Goal: Task Accomplishment & Management: Manage account settings

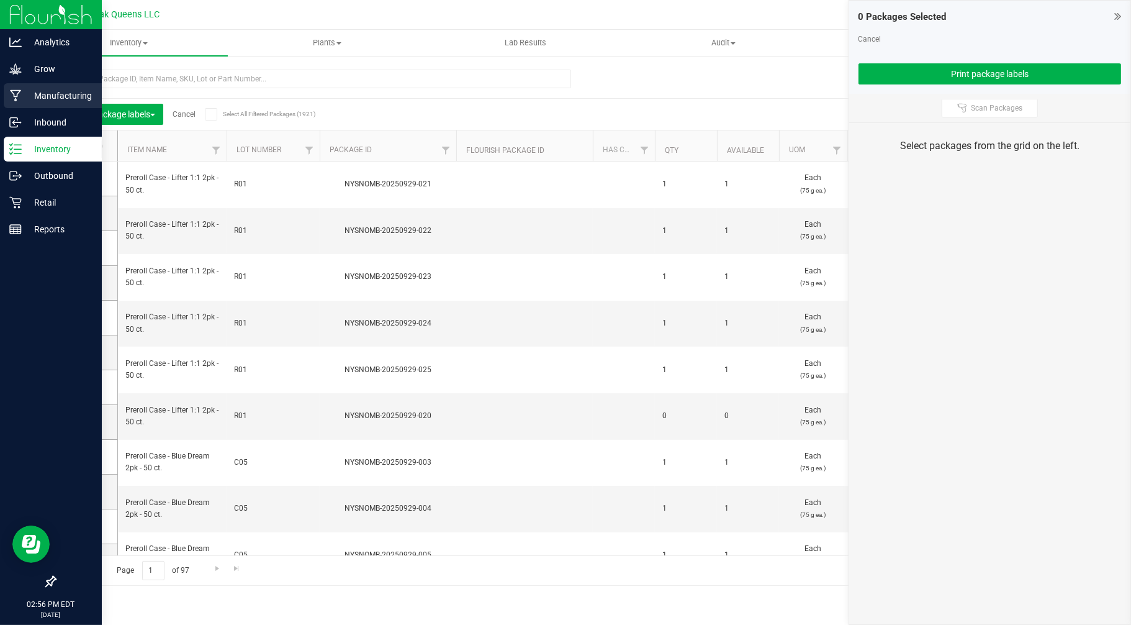
click at [52, 96] on p "Manufacturing" at bounding box center [59, 95] width 75 height 15
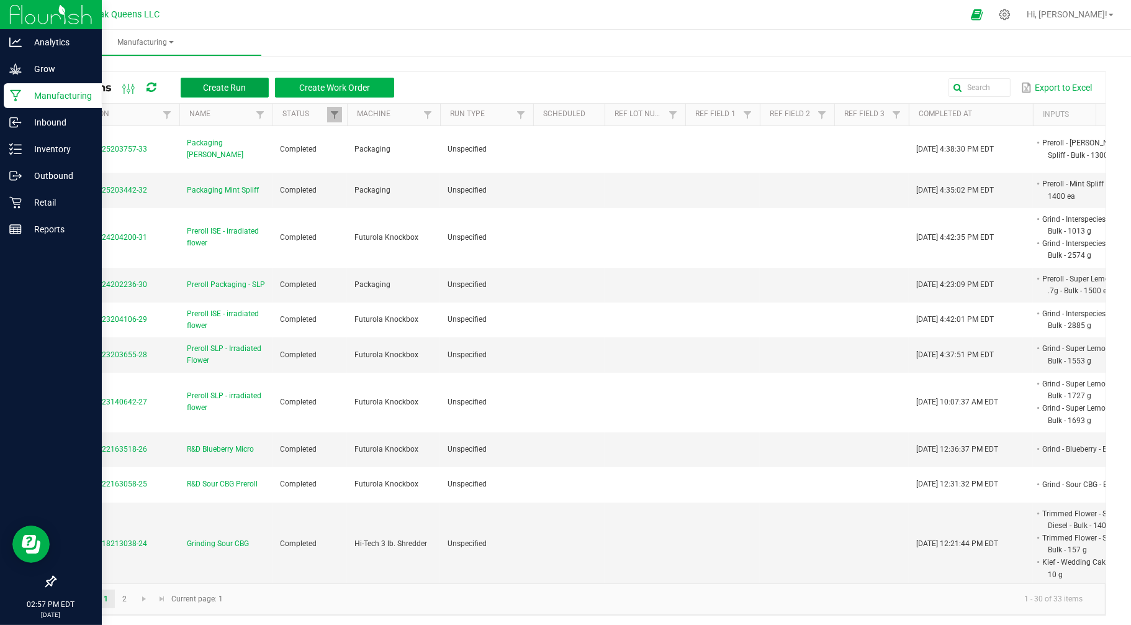
click at [219, 85] on span "Create Run" at bounding box center [224, 88] width 43 height 10
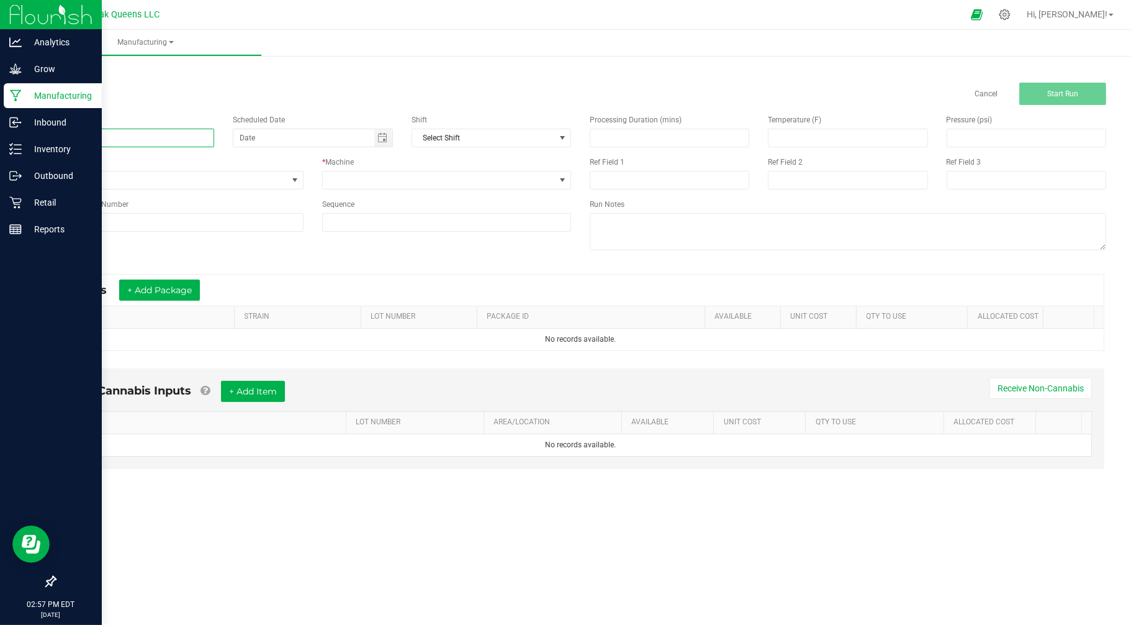
click at [147, 129] on input at bounding box center [135, 138] width 160 height 19
type input "Packaging ISE"
click at [556, 180] on span at bounding box center [563, 179] width 16 height 17
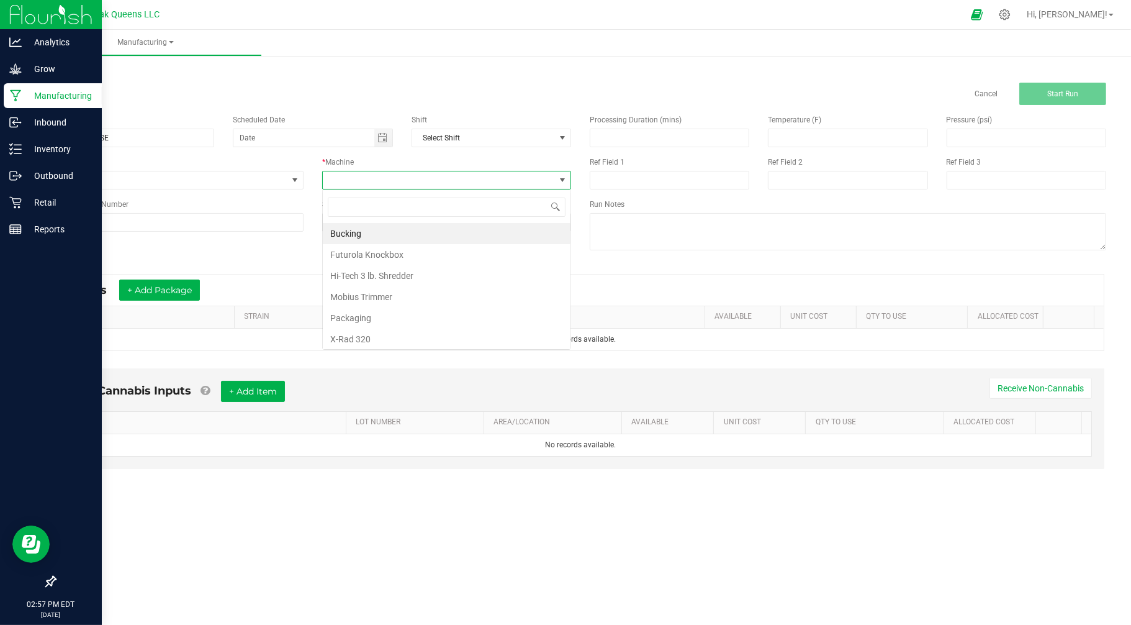
scroll to position [19, 249]
click at [358, 315] on li "Packaging" at bounding box center [447, 317] width 248 height 21
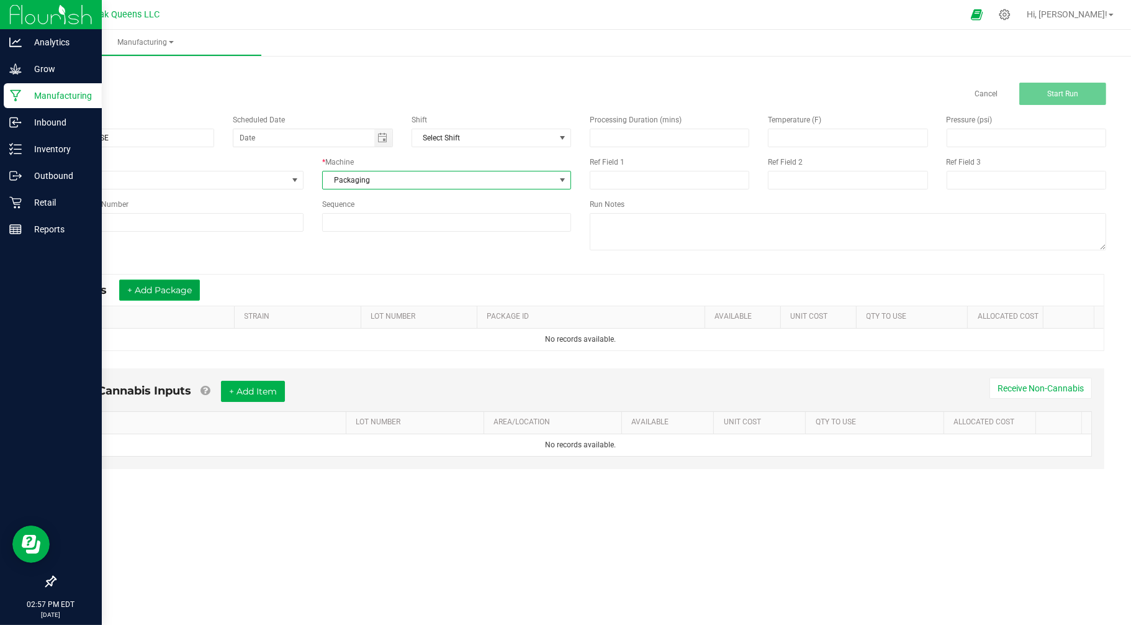
click at [158, 290] on button "+ Add Package" at bounding box center [159, 289] width 81 height 21
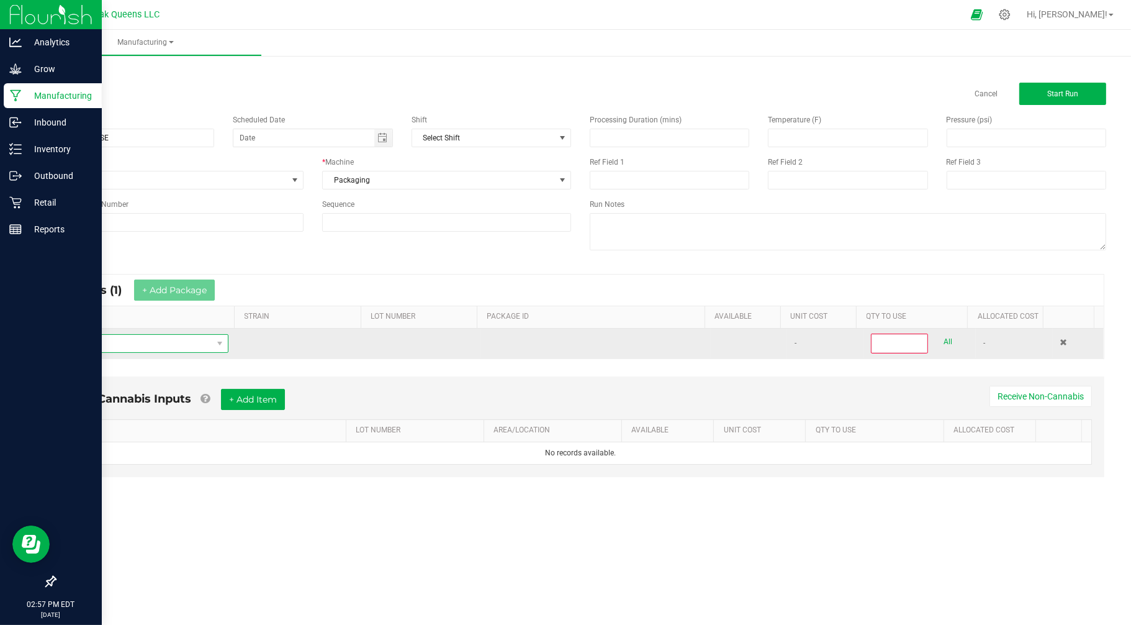
click at [120, 342] on span "NO DATA FOUND" at bounding box center [138, 343] width 147 height 17
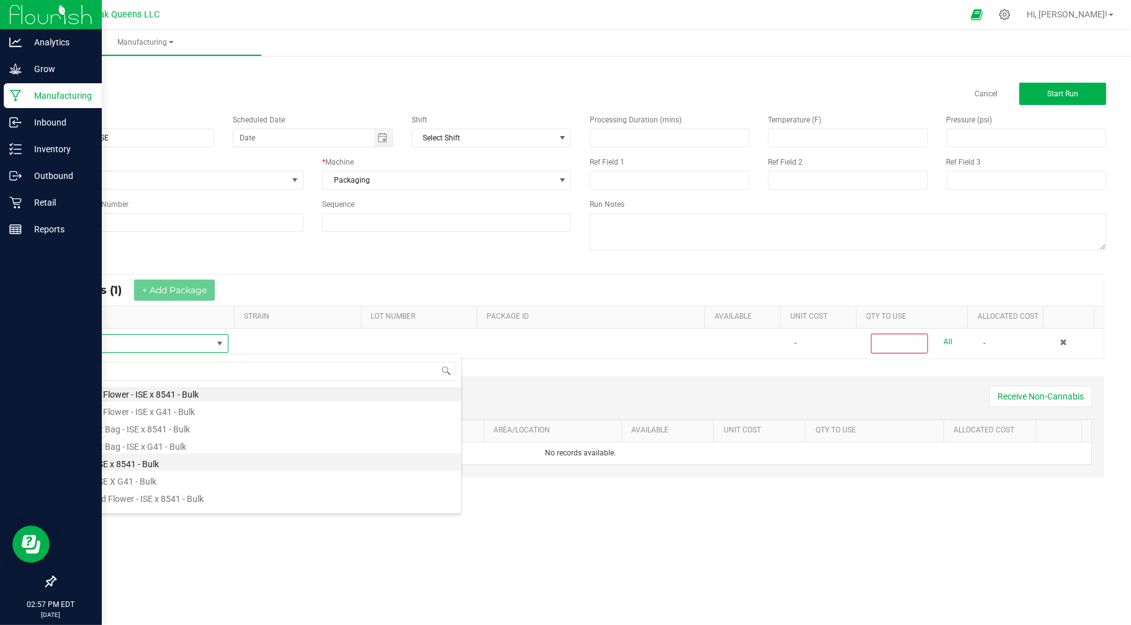
scroll to position [0, 0]
type input "inter"
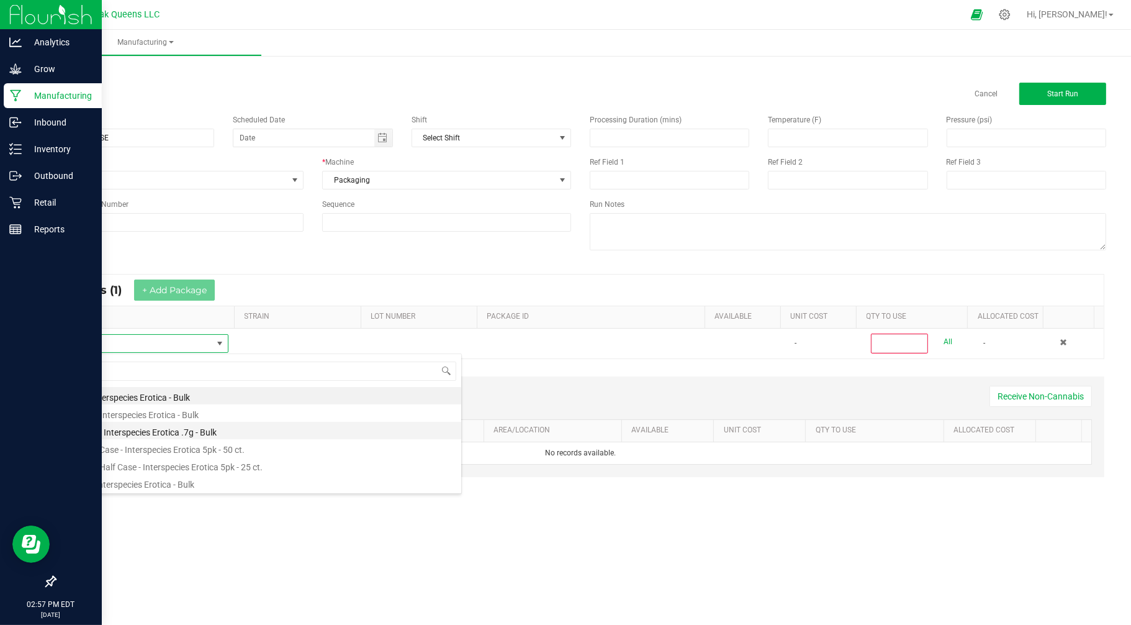
click at [120, 429] on li "Preroll - Interspecies Erotica .7g - Bulk" at bounding box center [263, 430] width 396 height 17
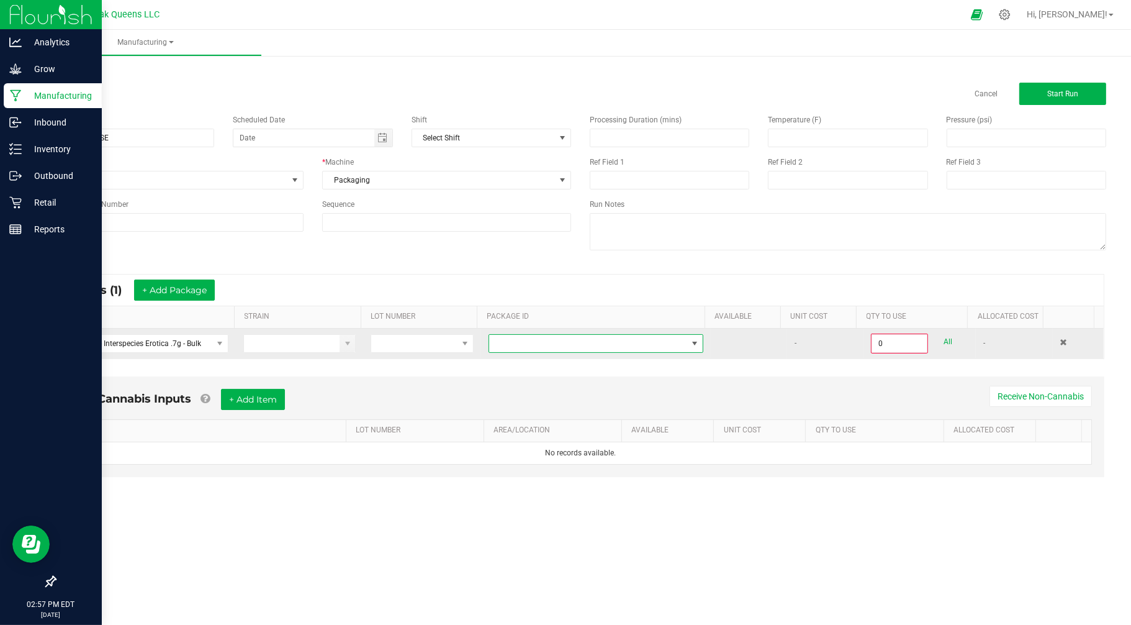
click at [690, 348] on span at bounding box center [695, 343] width 10 height 10
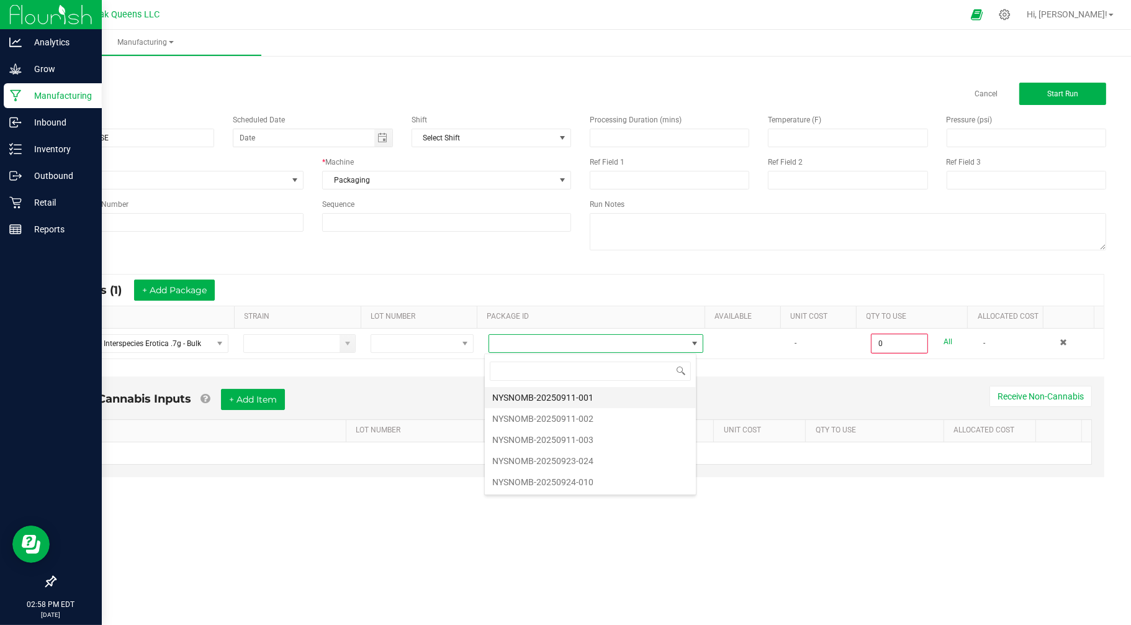
click at [567, 401] on li "NYSNOMB-20250911-001" at bounding box center [590, 397] width 211 height 21
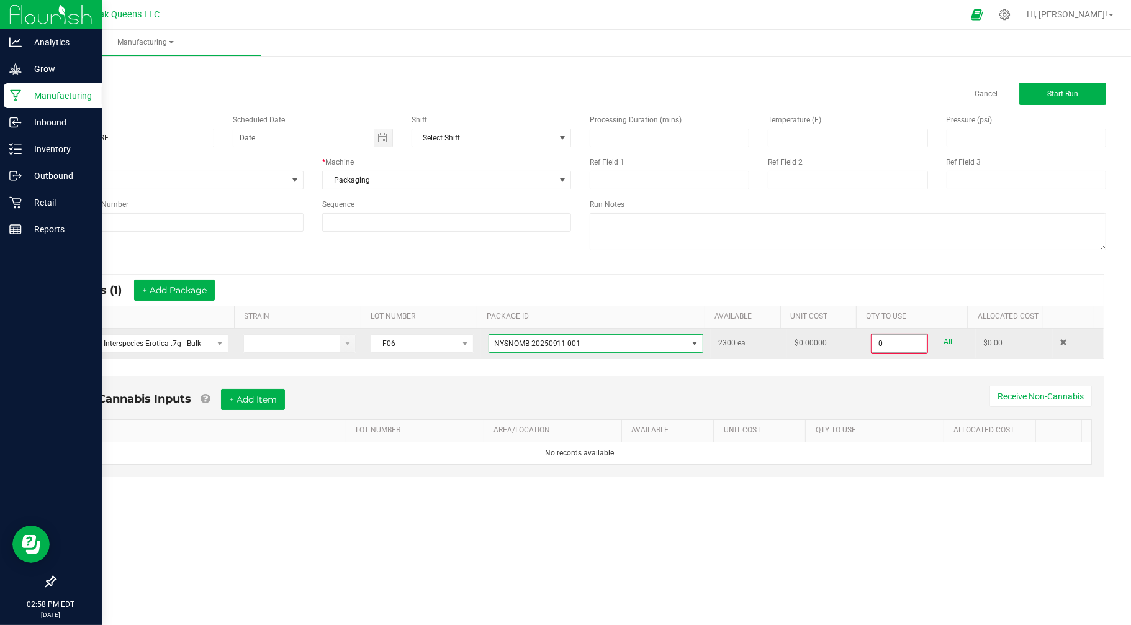
click at [893, 340] on input "0" at bounding box center [899, 343] width 55 height 17
click at [944, 339] on link "All" at bounding box center [948, 341] width 9 height 17
type input "2300 ea"
click at [981, 90] on link "Cancel" at bounding box center [986, 94] width 23 height 11
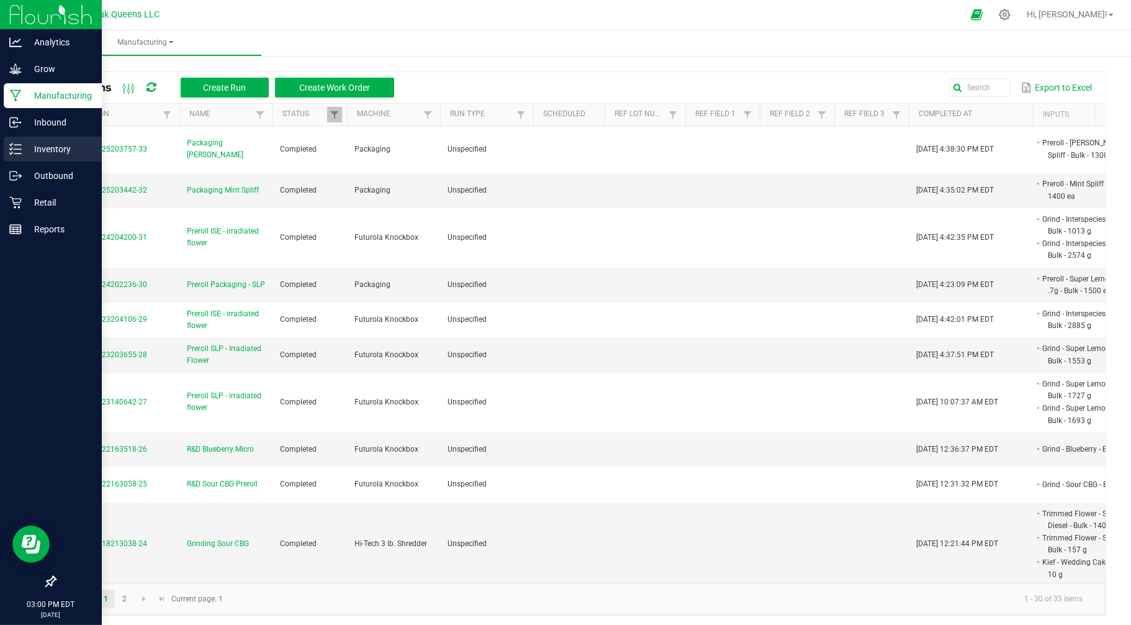
click at [53, 153] on p "Inventory" at bounding box center [59, 149] width 75 height 15
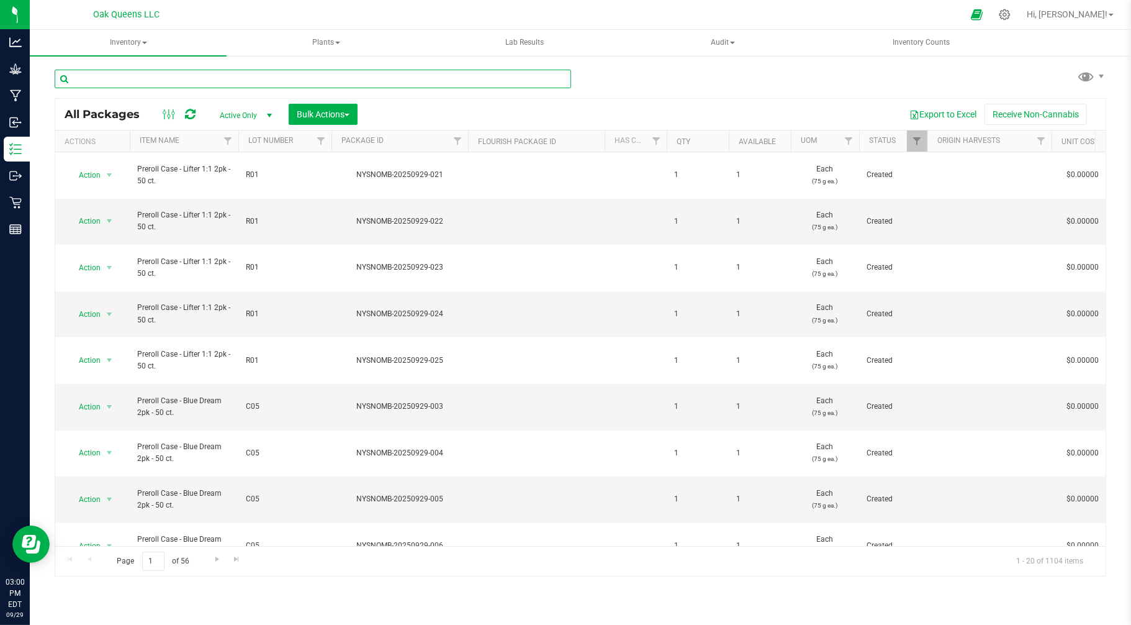
click at [140, 78] on input "text" at bounding box center [313, 79] width 517 height 19
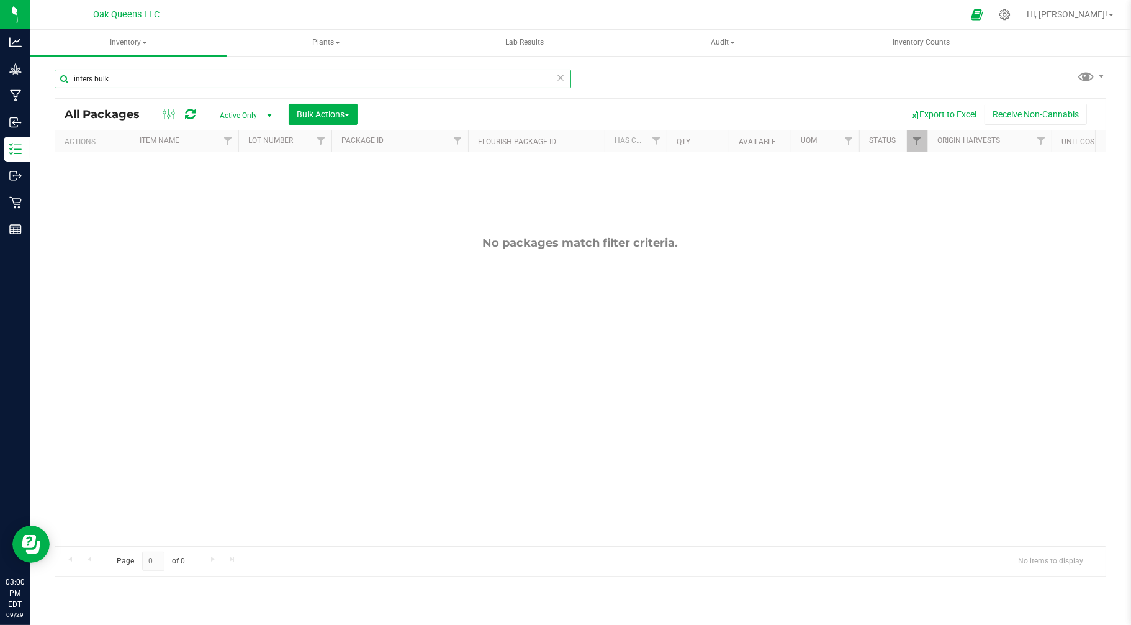
click at [90, 70] on input "inters bulk" at bounding box center [313, 79] width 517 height 19
drag, startPoint x: 92, startPoint y: 75, endPoint x: 102, endPoint y: 76, distance: 10.0
click at [94, 75] on input "inters bulk" at bounding box center [313, 79] width 517 height 19
click at [140, 76] on input "interspecies bulk" at bounding box center [313, 79] width 517 height 19
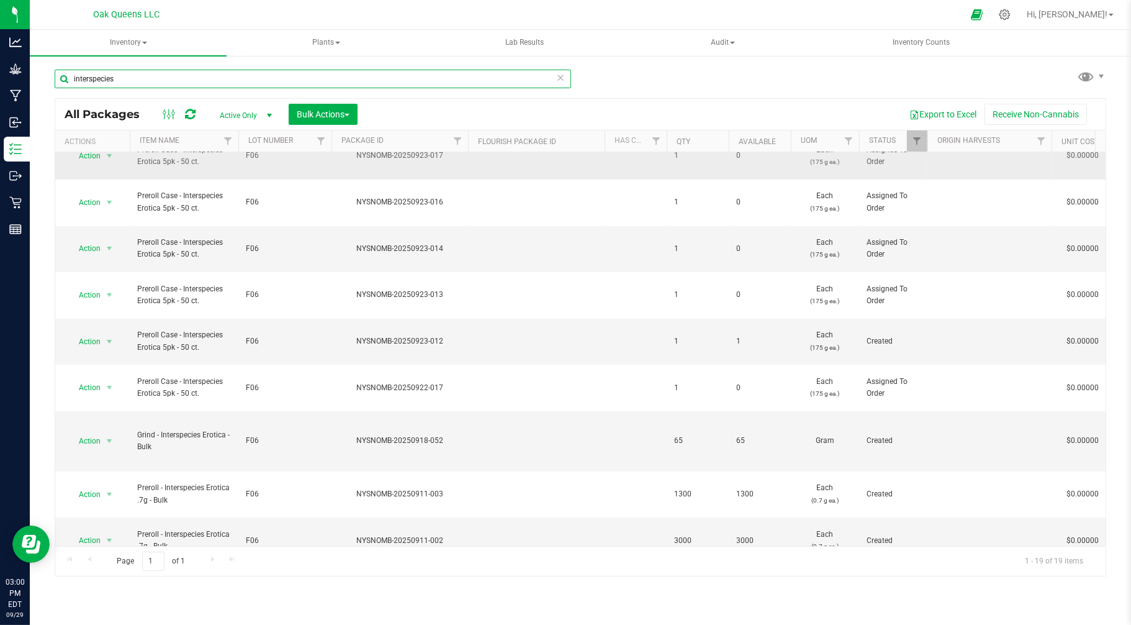
scroll to position [368, 0]
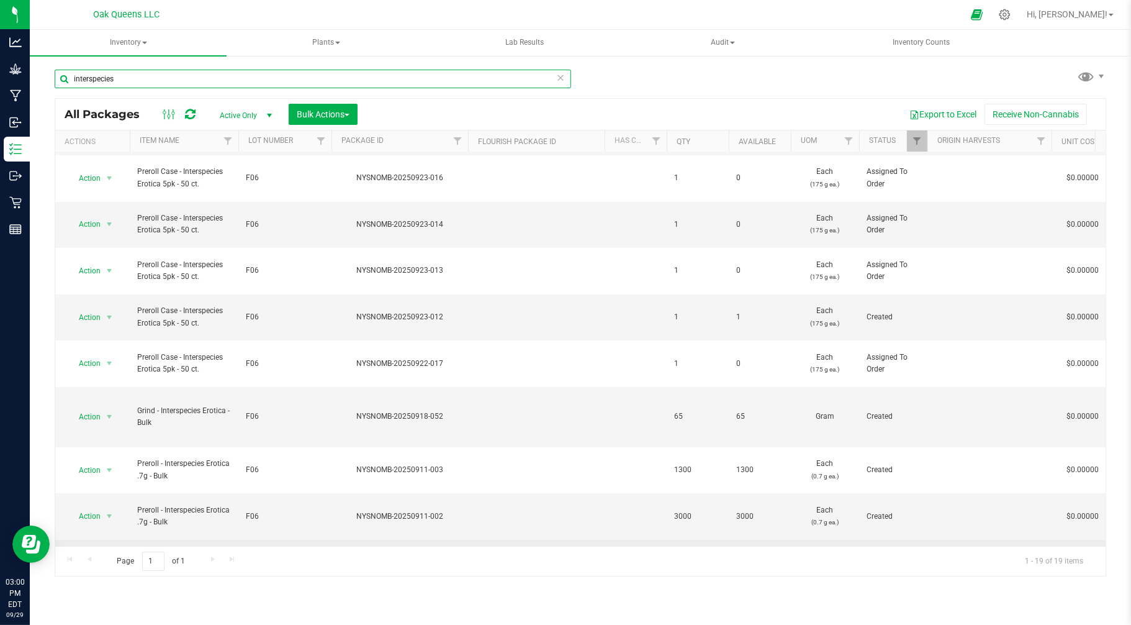
type input "interspecies"
click at [108, 558] on span "select" at bounding box center [109, 563] width 10 height 10
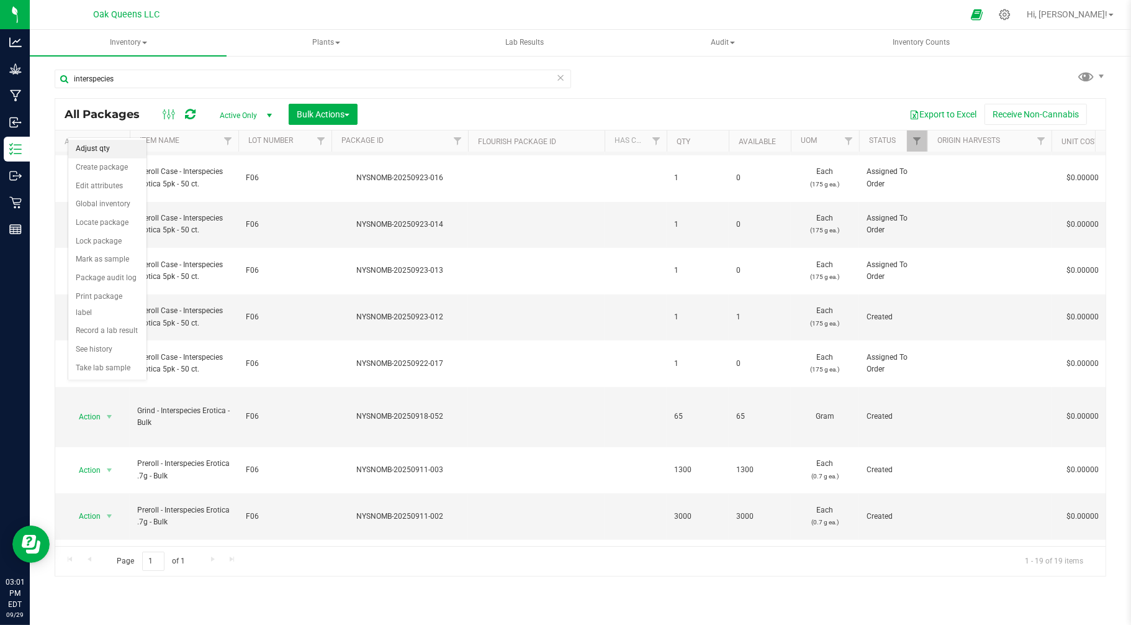
click at [99, 146] on li "Adjust qty" at bounding box center [107, 149] width 78 height 19
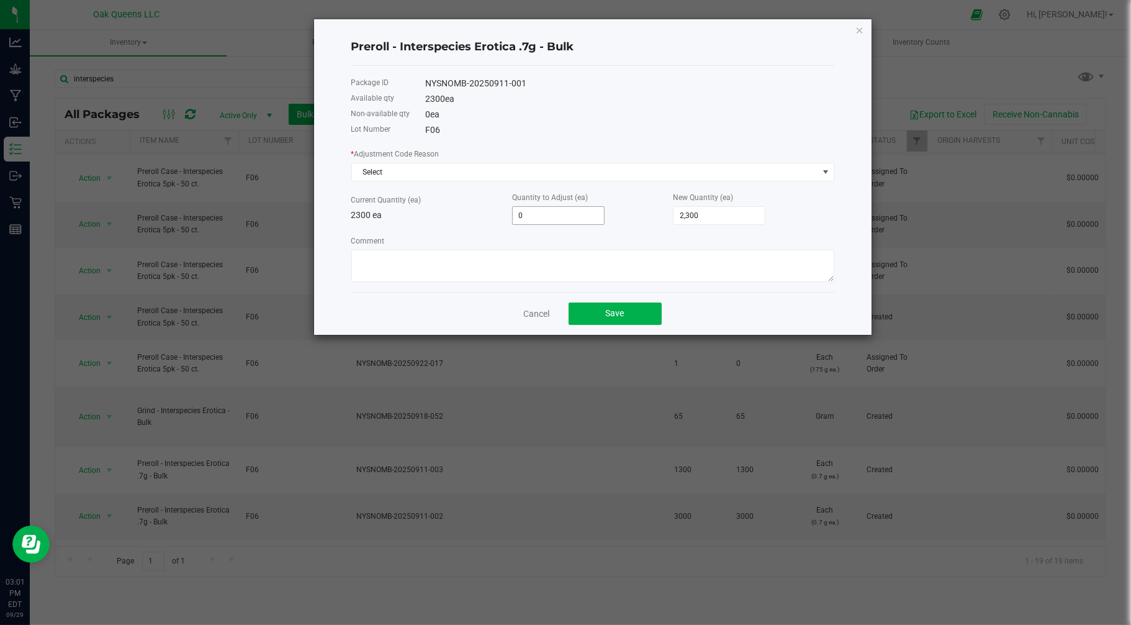
click at [553, 218] on input "0" at bounding box center [558, 215] width 91 height 17
type input "2"
type input "2,302"
type input "20"
type input "2,320"
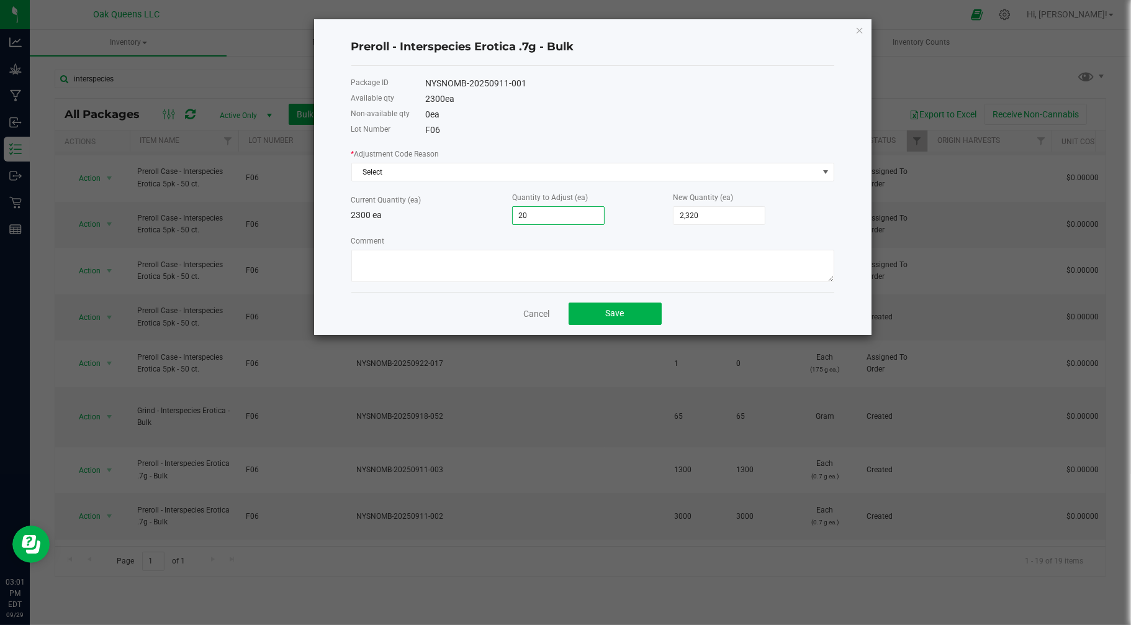
type input "200"
type input "2,500"
type input "200"
click at [481, 257] on textarea "Comment" at bounding box center [592, 266] width 483 height 32
click at [369, 256] on textarea "Comment" at bounding box center [592, 266] width 483 height 32
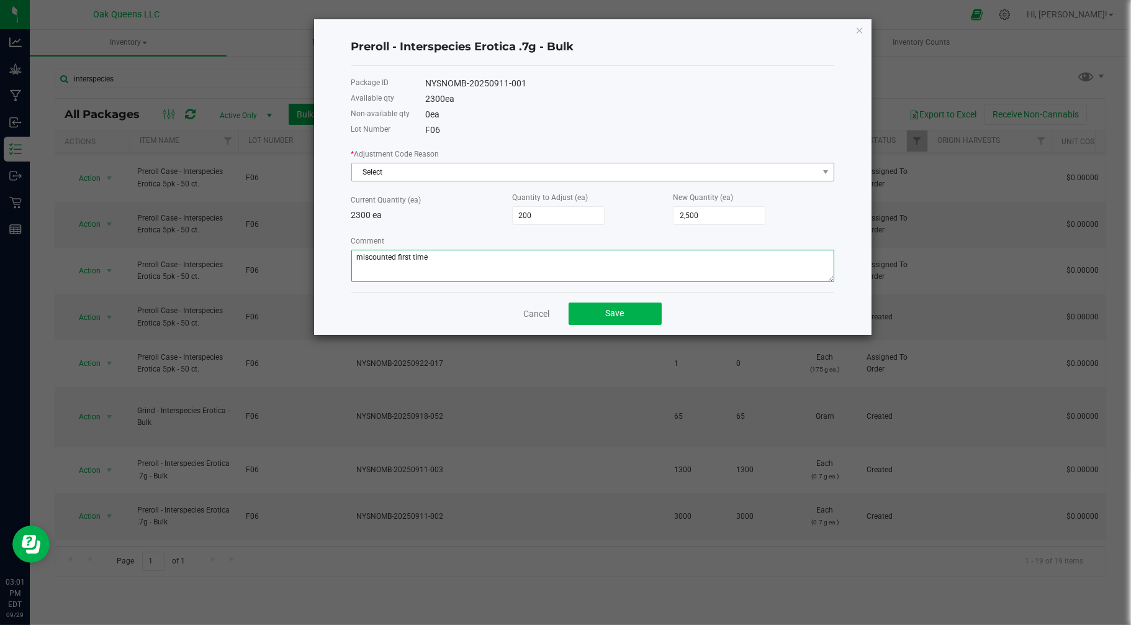
type textarea "miscounted first time"
click at [612, 176] on span "Select" at bounding box center [585, 171] width 466 height 17
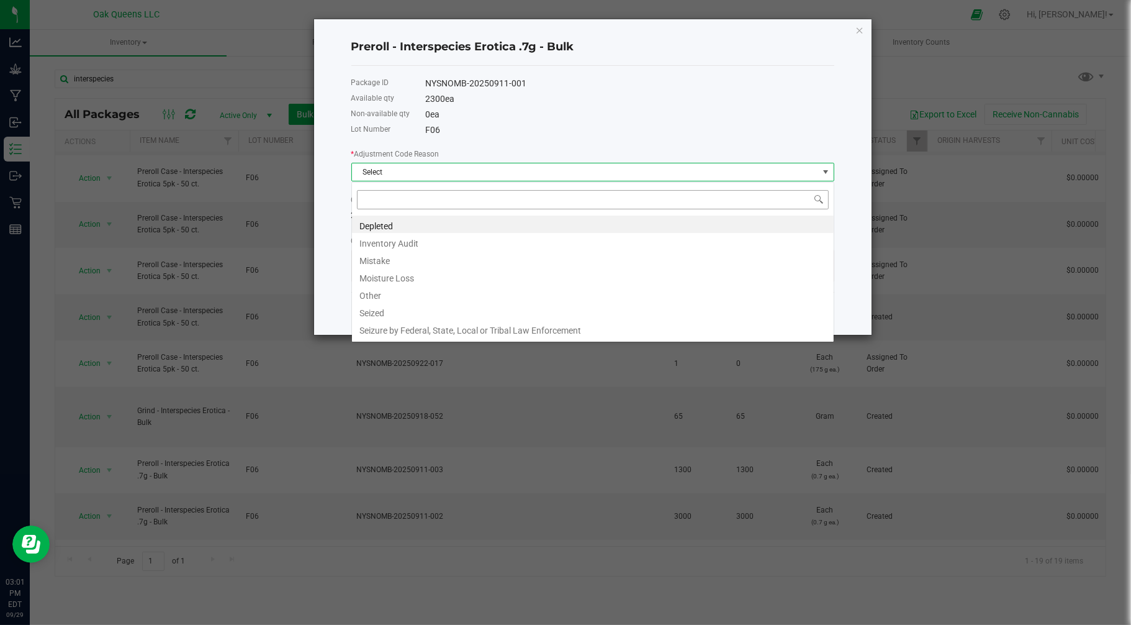
scroll to position [19, 482]
click at [384, 258] on li "Mistake" at bounding box center [593, 258] width 482 height 17
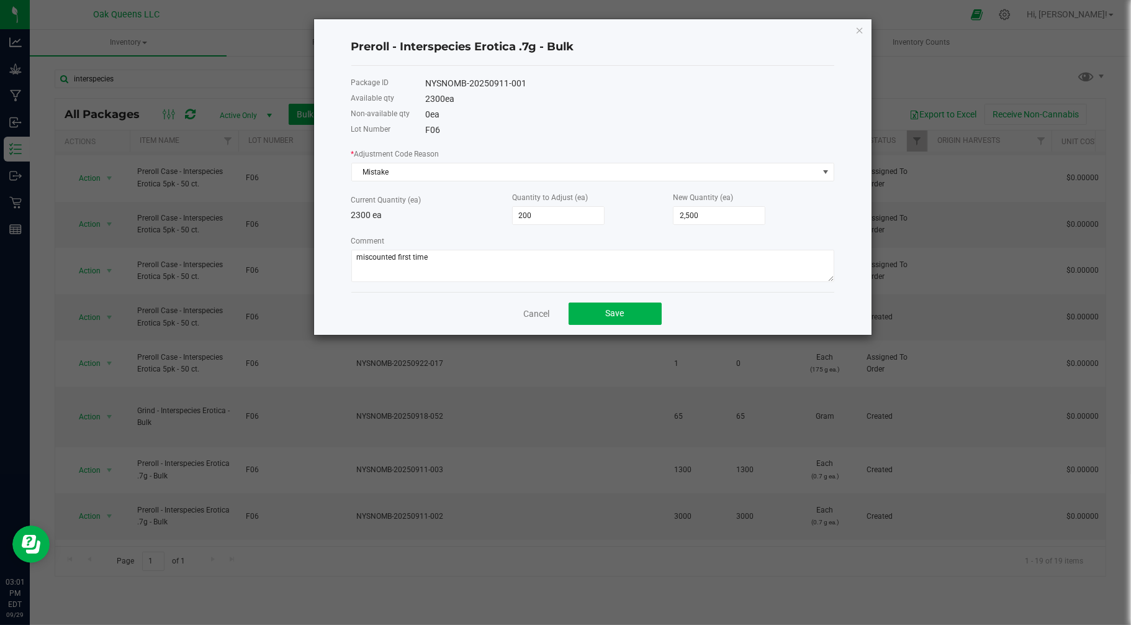
click at [443, 314] on div "Cancel Save" at bounding box center [592, 313] width 483 height 43
click at [615, 311] on span "Save" at bounding box center [615, 313] width 19 height 10
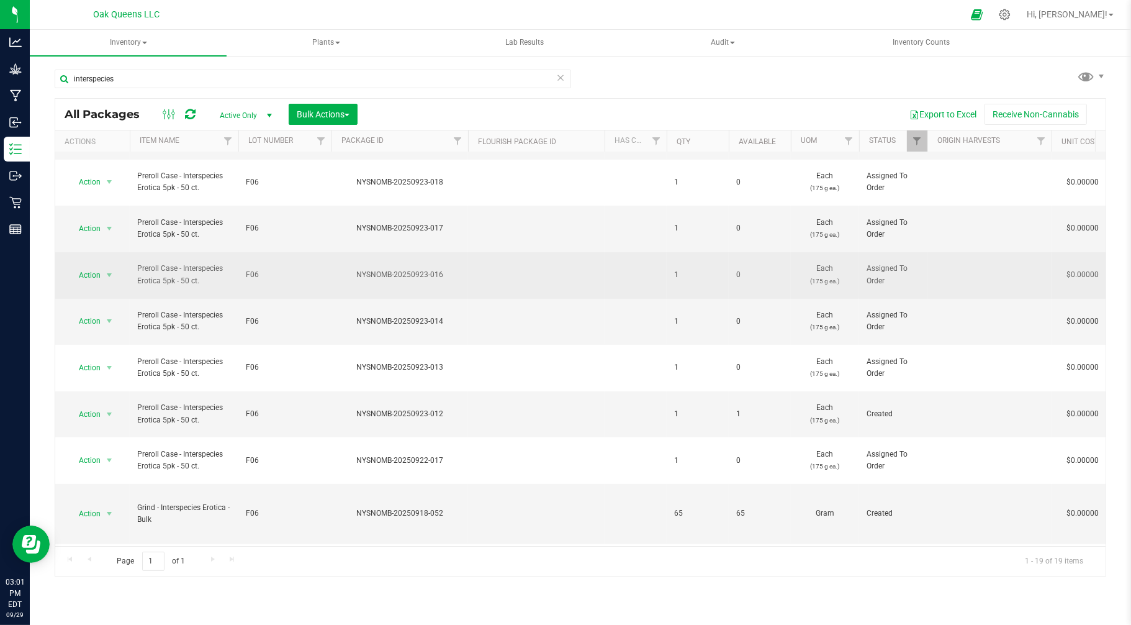
scroll to position [276, 0]
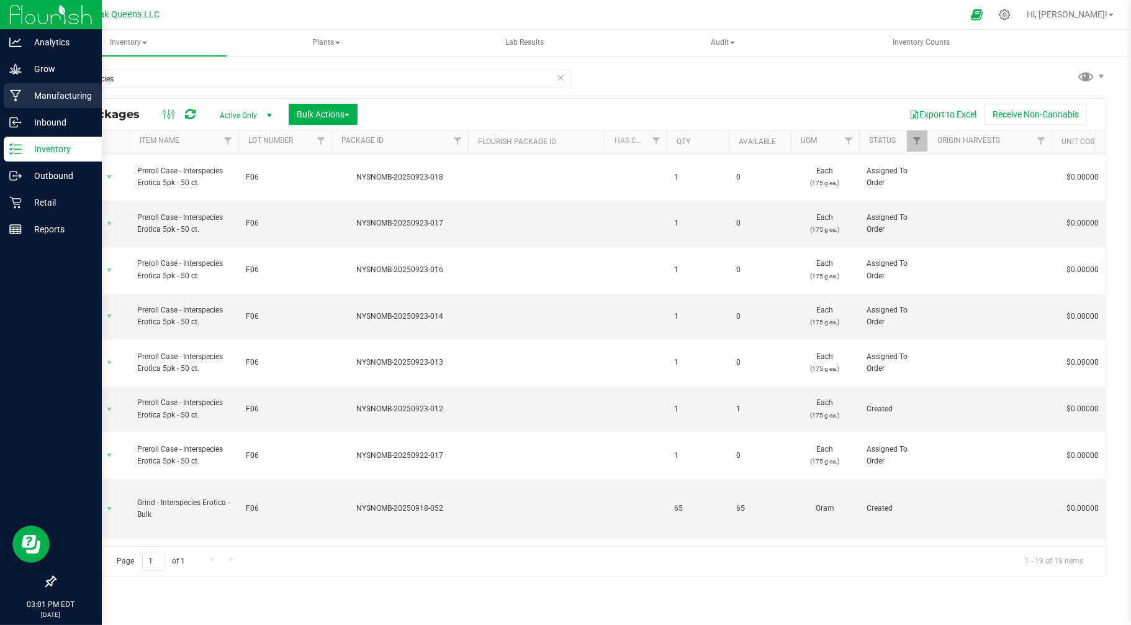
click at [48, 91] on p "Manufacturing" at bounding box center [59, 95] width 75 height 15
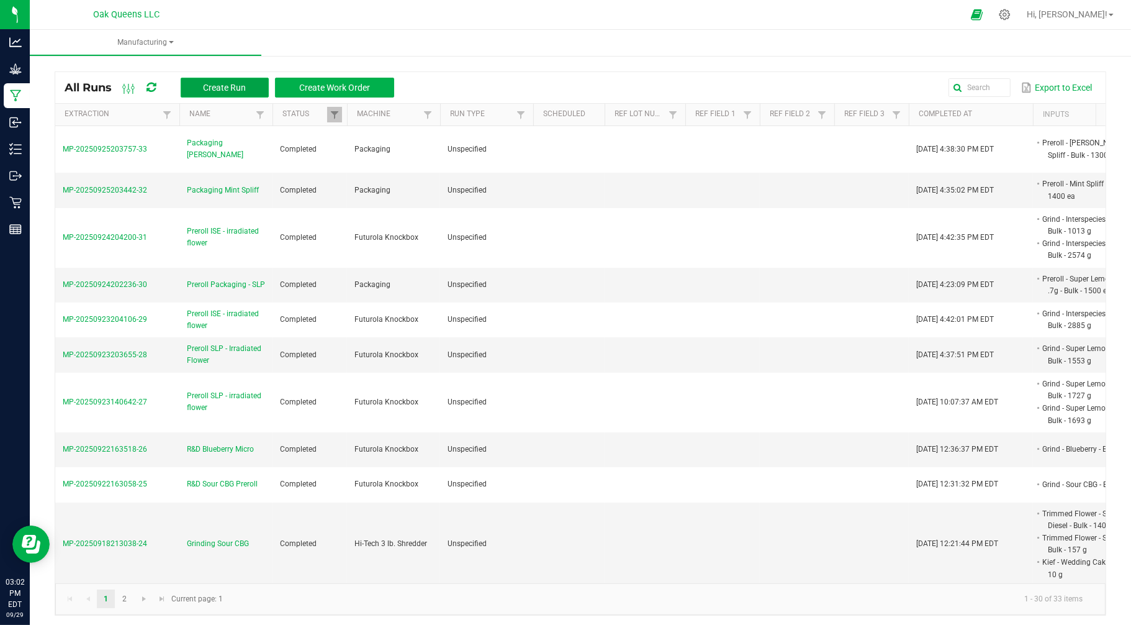
click at [217, 88] on span "Create Run" at bounding box center [224, 88] width 43 height 10
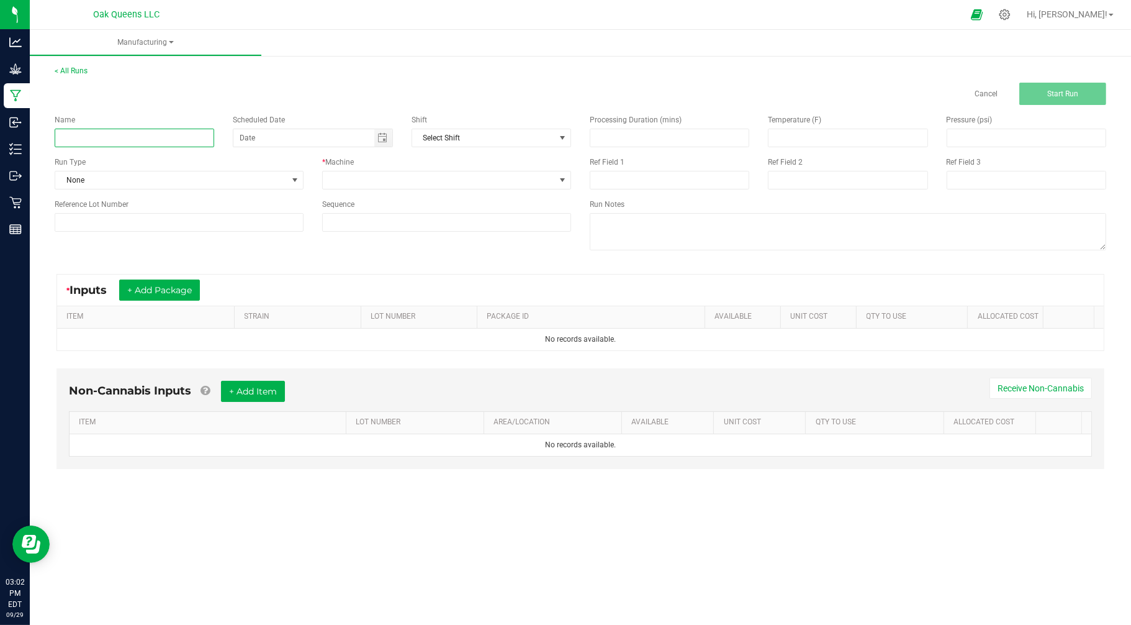
click at [153, 138] on input at bounding box center [135, 138] width 160 height 19
type input "Packaging ISE"
click at [445, 179] on span at bounding box center [439, 179] width 232 height 17
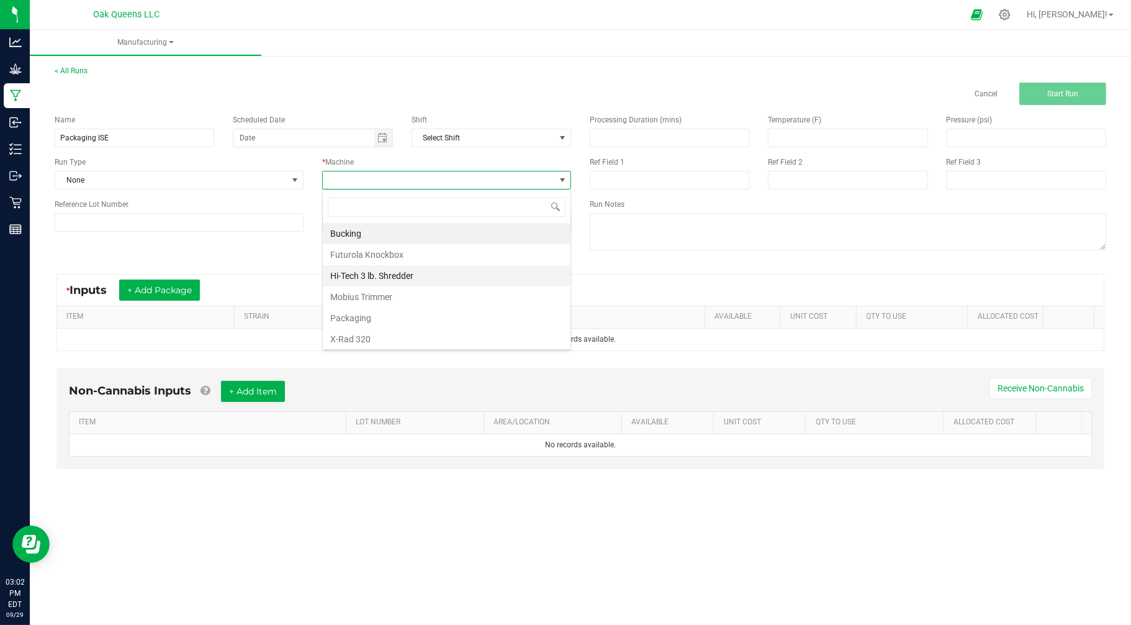
scroll to position [19, 249]
click at [345, 321] on li "Packaging" at bounding box center [447, 317] width 248 height 21
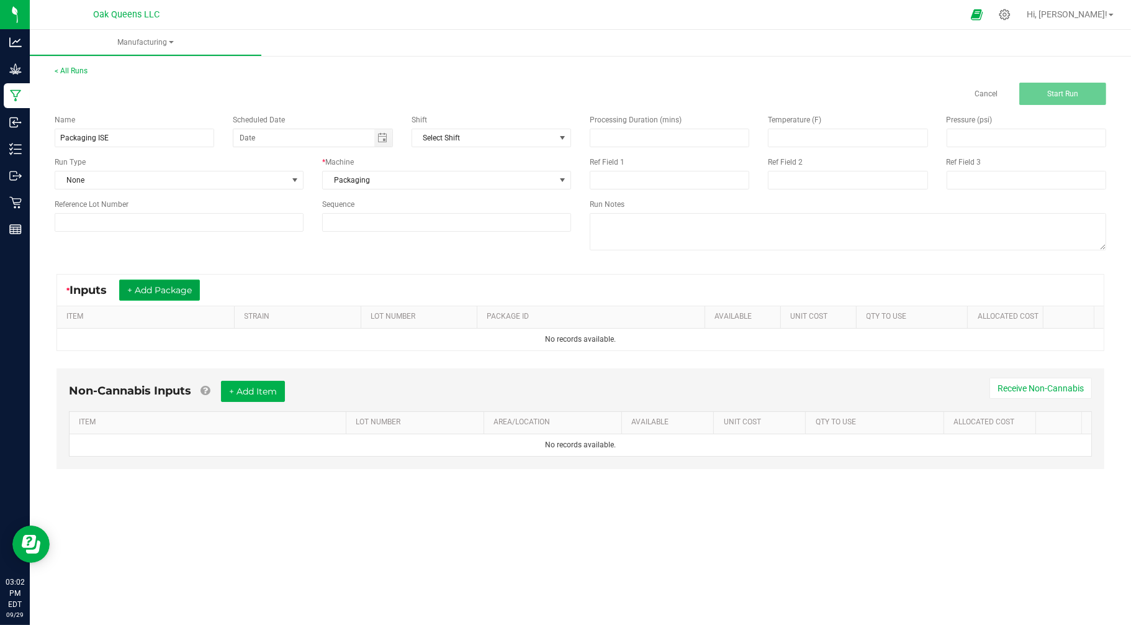
click at [153, 288] on button "+ Add Package" at bounding box center [159, 289] width 81 height 21
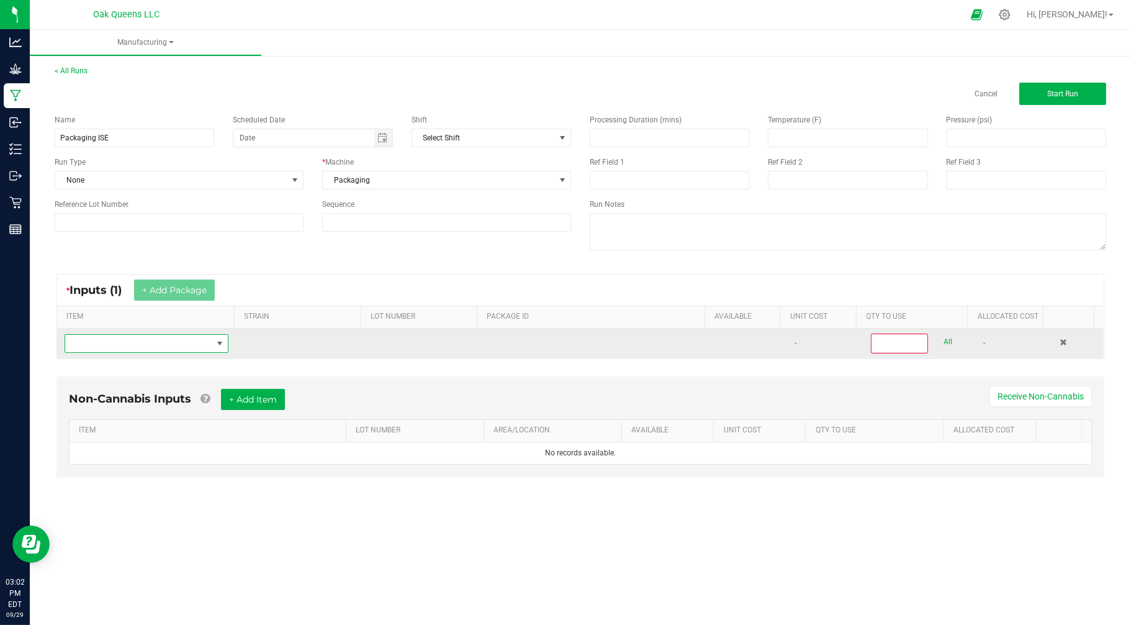
click at [143, 342] on span "NO DATA FOUND" at bounding box center [138, 343] width 147 height 17
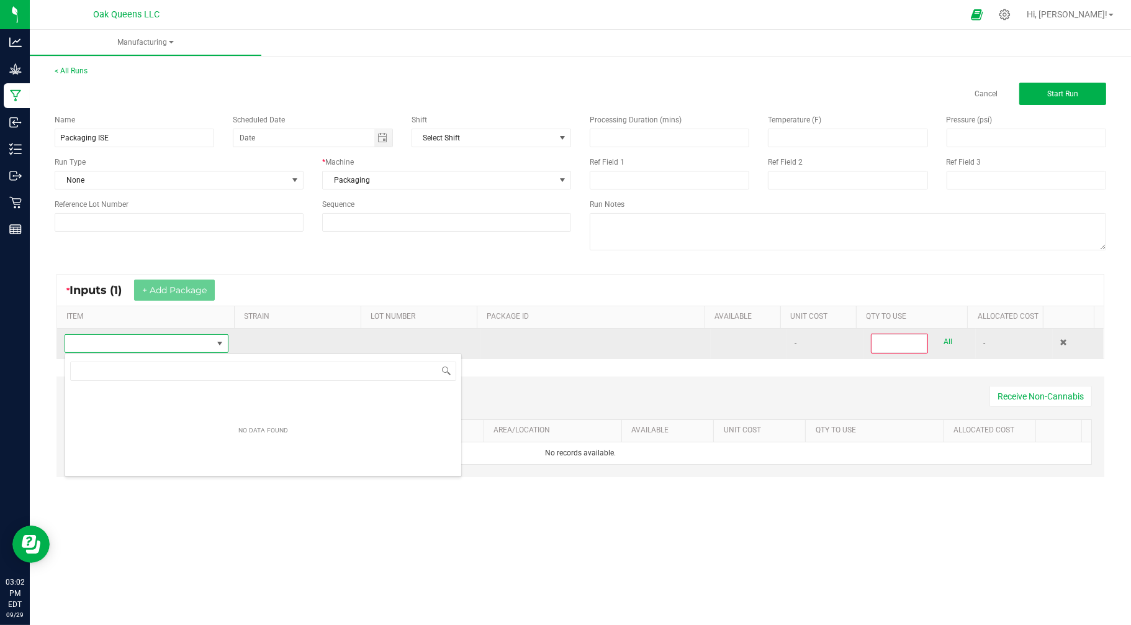
scroll to position [19, 162]
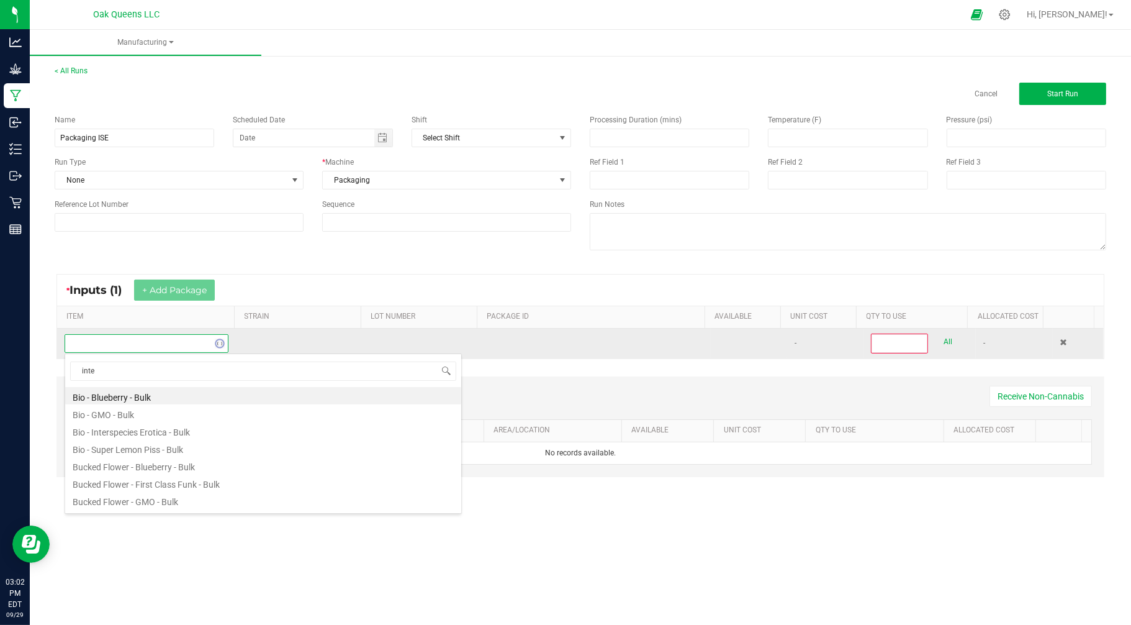
type input "inter"
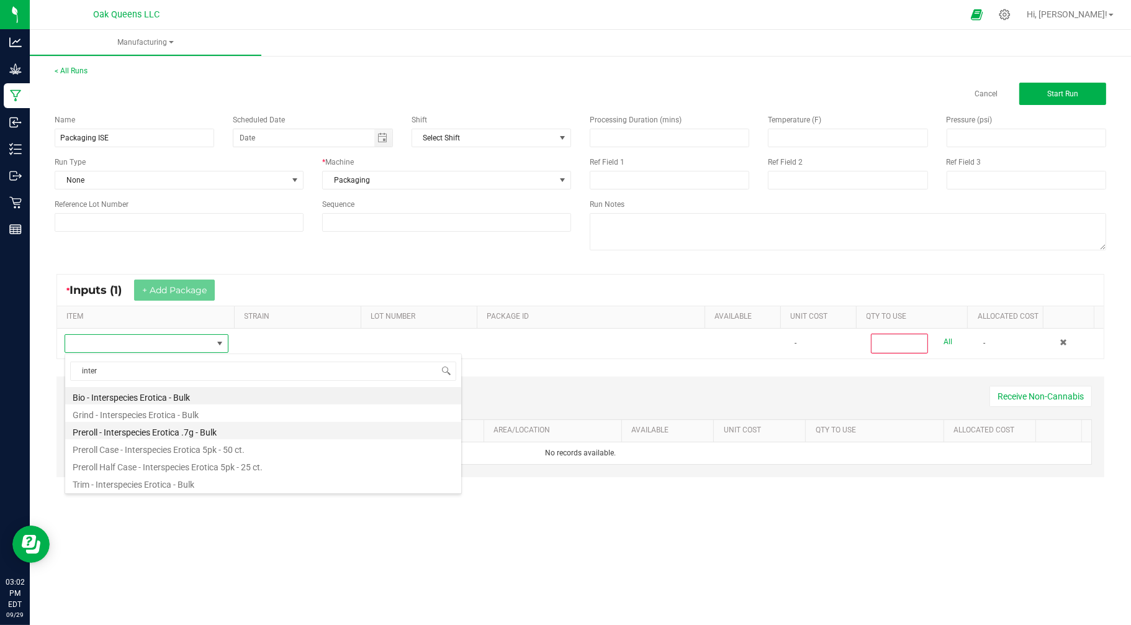
click at [139, 430] on li "Preroll - Interspecies Erotica .7g - Bulk" at bounding box center [263, 430] width 396 height 17
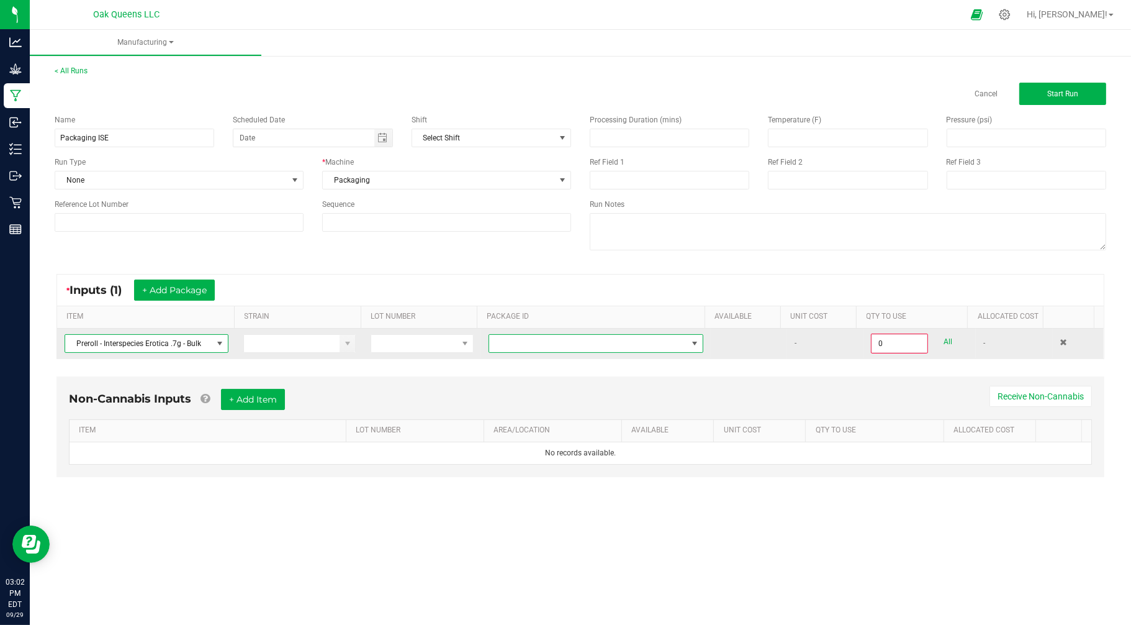
click at [691, 346] on span at bounding box center [695, 343] width 10 height 10
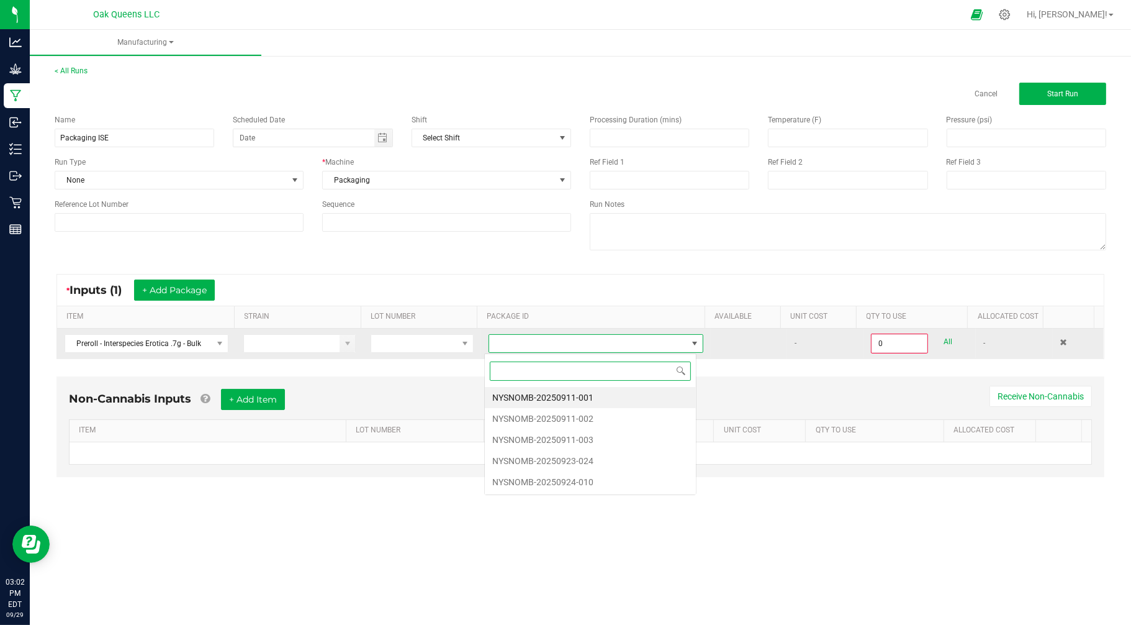
scroll to position [19, 212]
click at [546, 396] on li "NYSNOMB-20250911-001" at bounding box center [590, 397] width 211 height 21
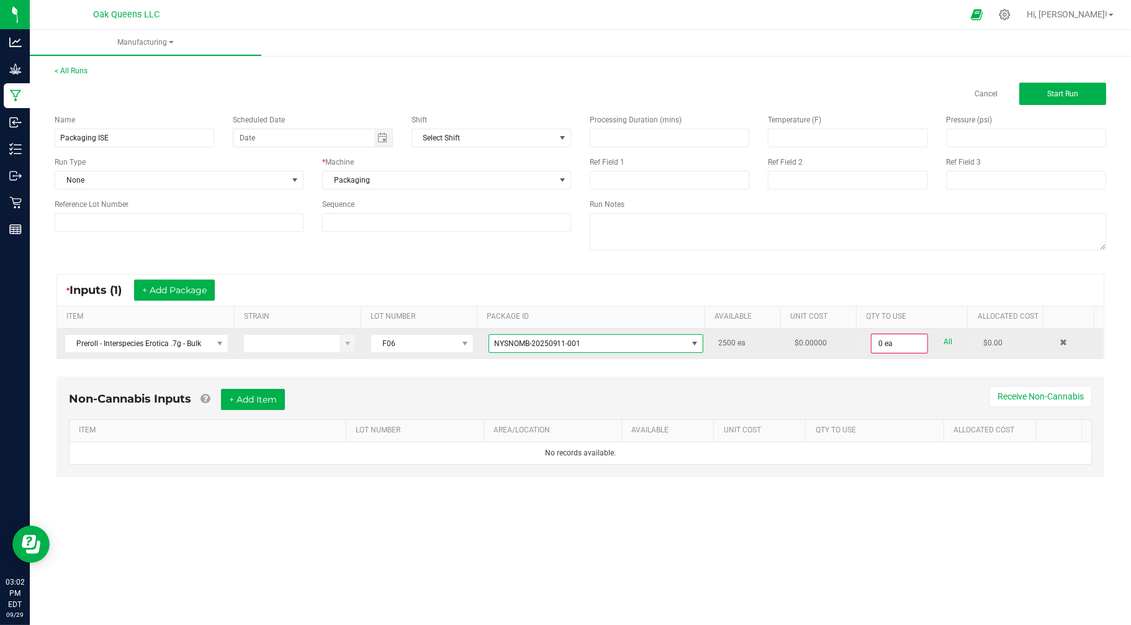
click at [944, 344] on link "All" at bounding box center [948, 341] width 9 height 17
type input "2500 ea"
click at [1054, 91] on span "Start Run" at bounding box center [1062, 93] width 31 height 9
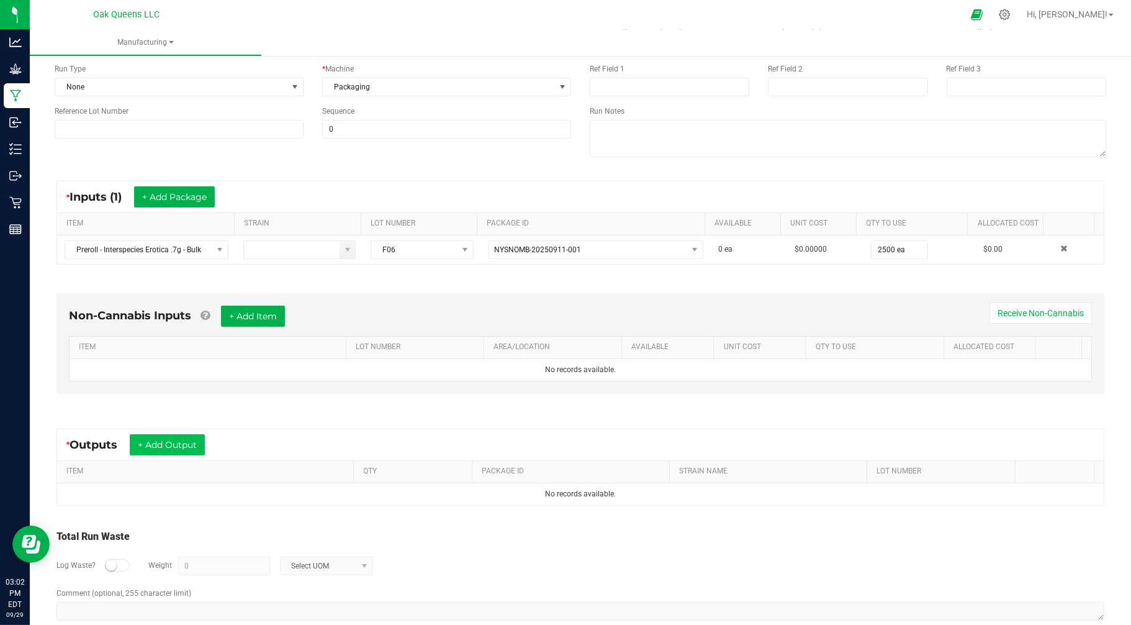
scroll to position [138, 0]
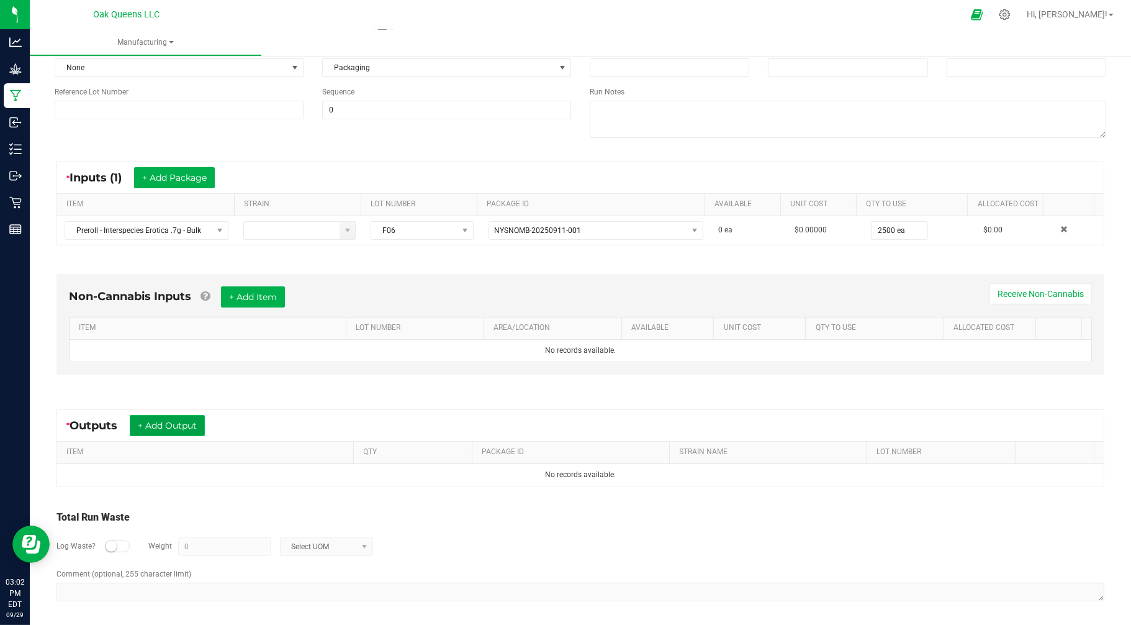
click at [168, 417] on button "+ Add Output" at bounding box center [167, 425] width 75 height 21
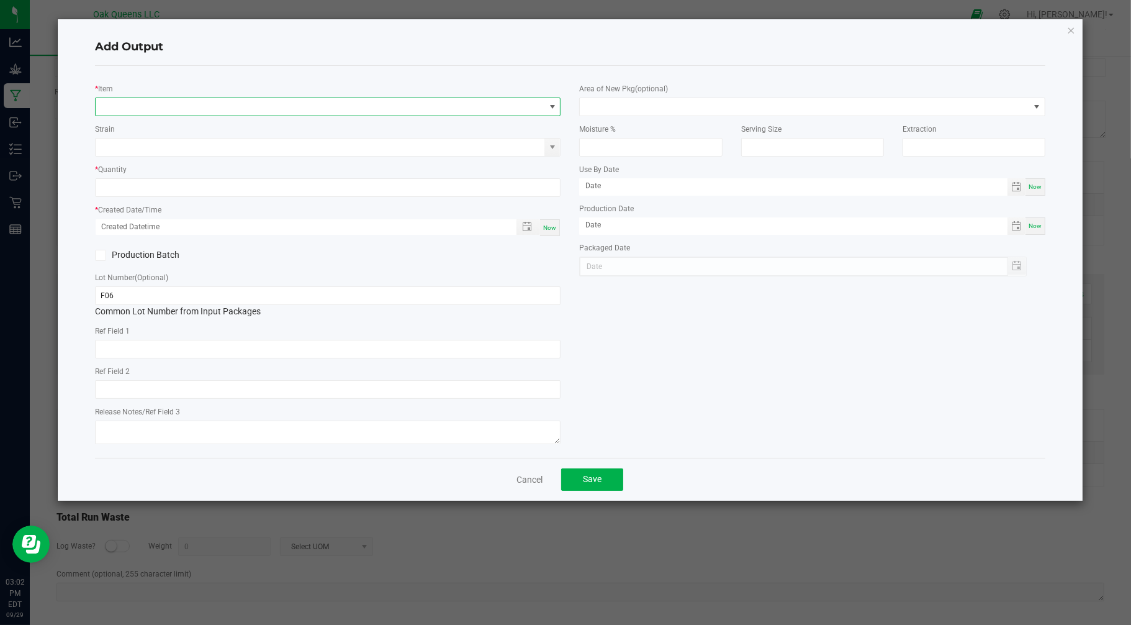
click at [243, 106] on span "NO DATA FOUND" at bounding box center [321, 106] width 450 height 17
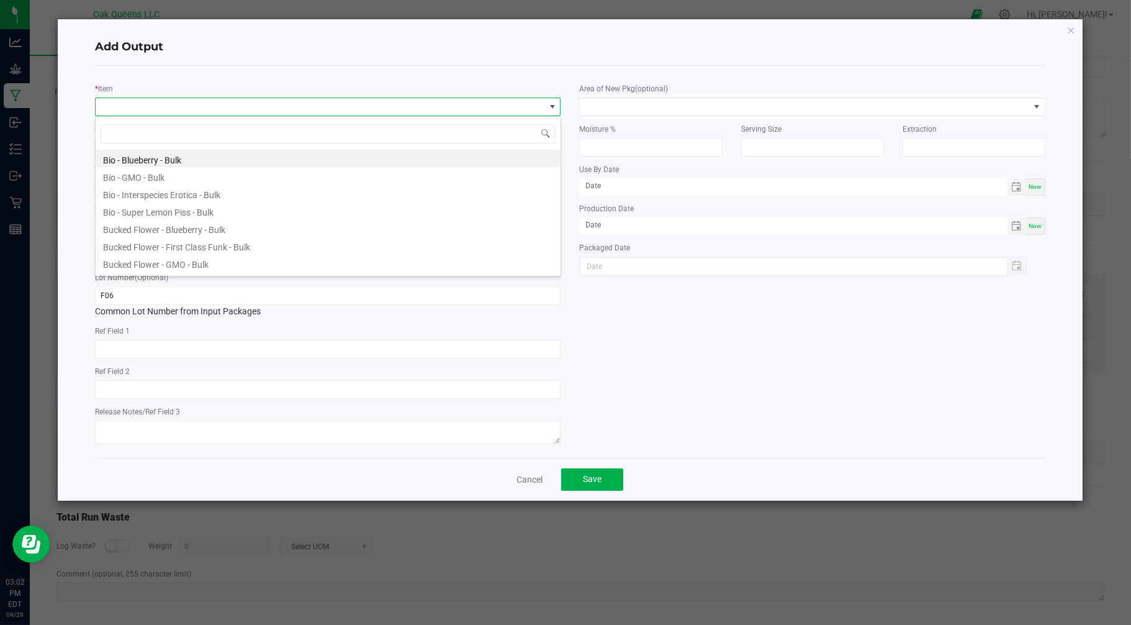
scroll to position [19, 466]
type input "inter"
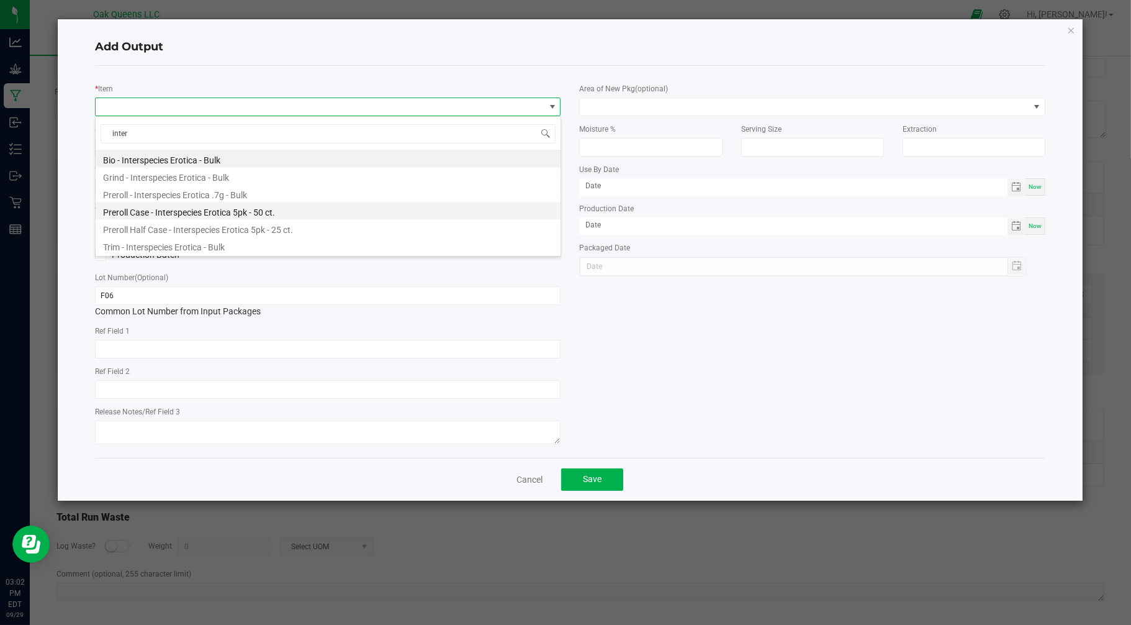
click at [179, 210] on li "Preroll Case - Interspecies Erotica 5pk - 50 ct." at bounding box center [328, 210] width 465 height 17
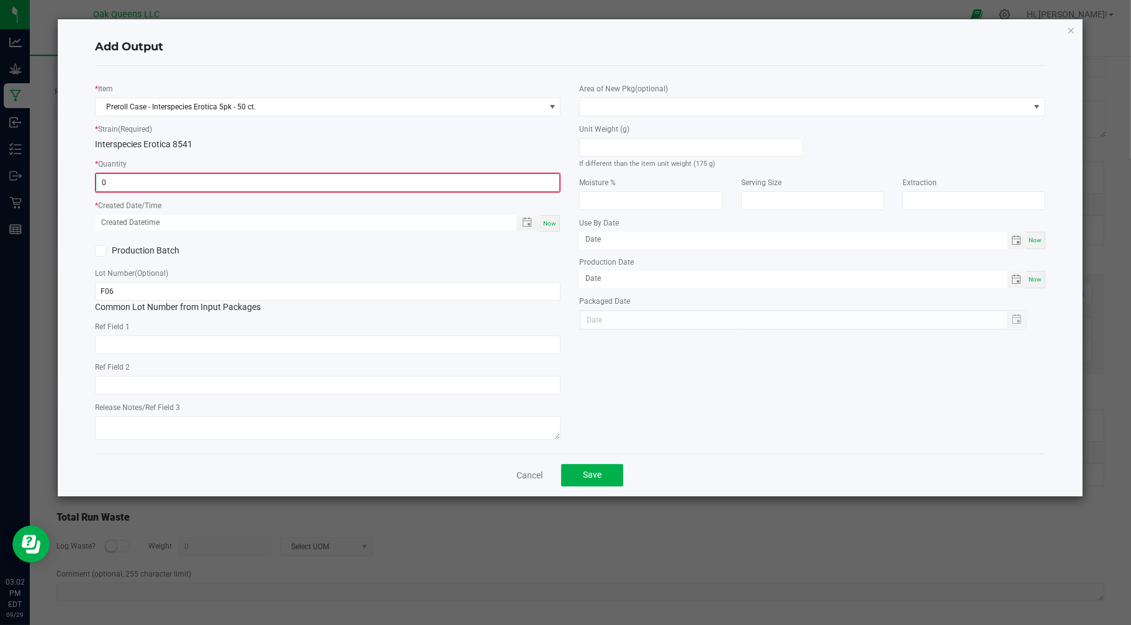
click at [154, 176] on input "0" at bounding box center [328, 182] width 464 height 17
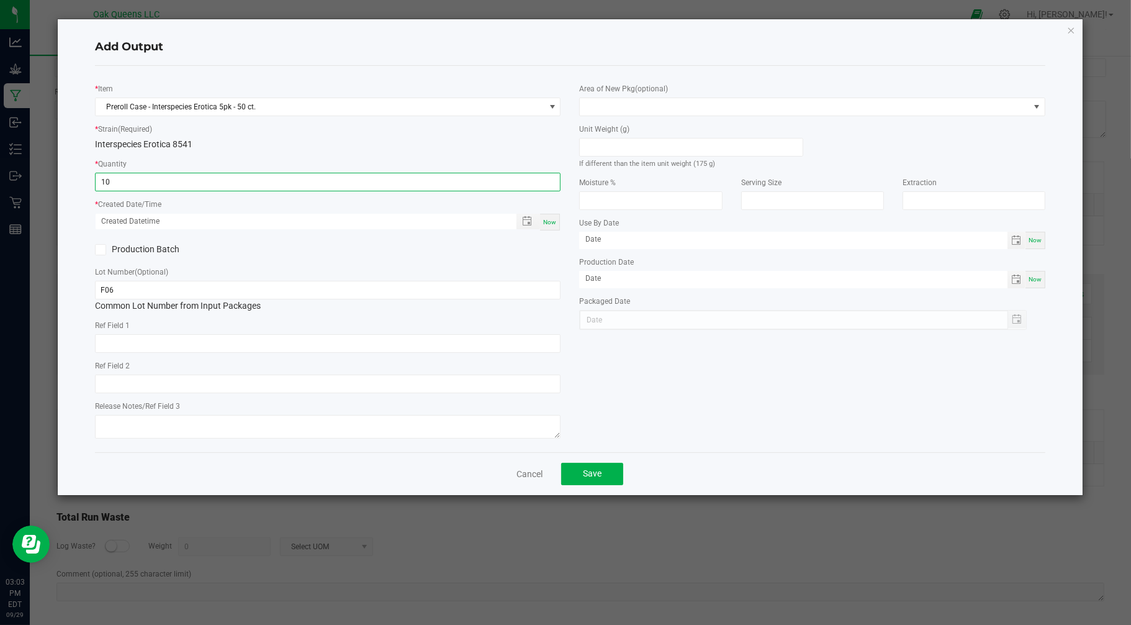
type input "10 ea"
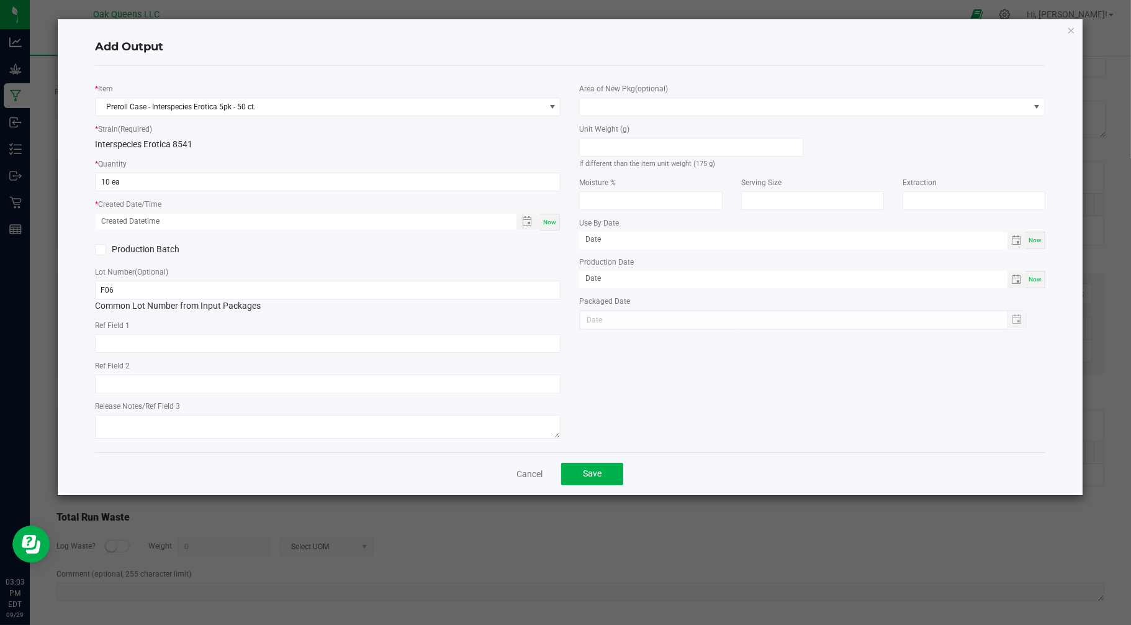
click at [79, 202] on div "Add Output * Item Preroll Case - Interspecies Erotica 5pk - 50 ct. * Strain (Re…" at bounding box center [570, 257] width 1025 height 476
click at [548, 224] on span "Now" at bounding box center [549, 222] width 13 height 7
type input "[DATE] 3:03 PM"
type input "[DATE]"
click at [100, 255] on span at bounding box center [100, 249] width 11 height 11
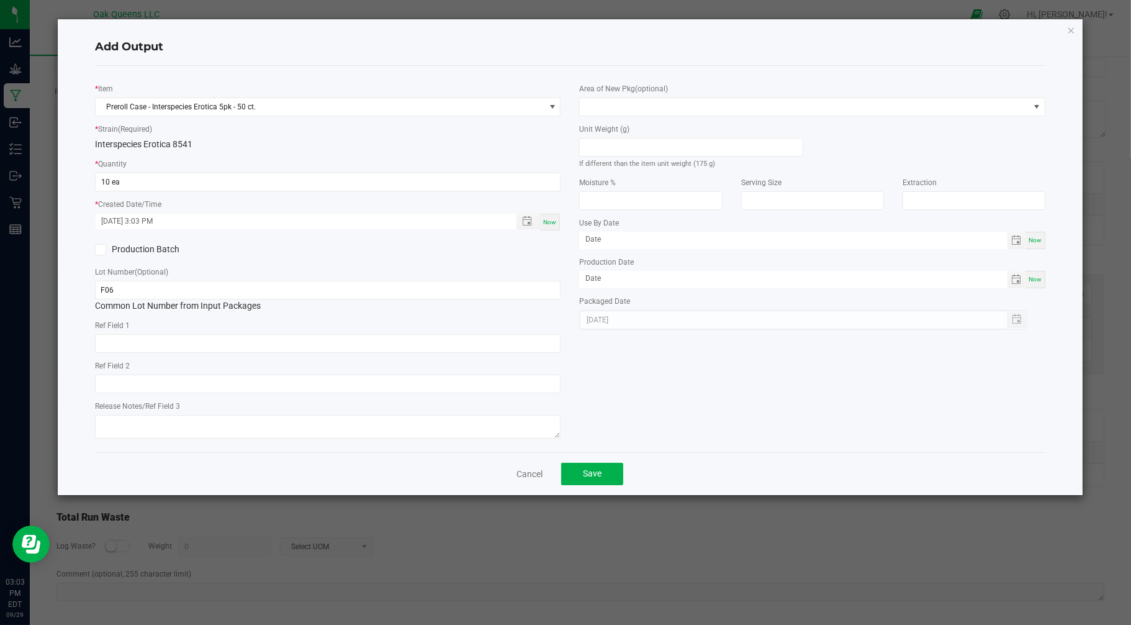
click at [0, 0] on input "Production Batch" at bounding box center [0, 0] width 0 height 0
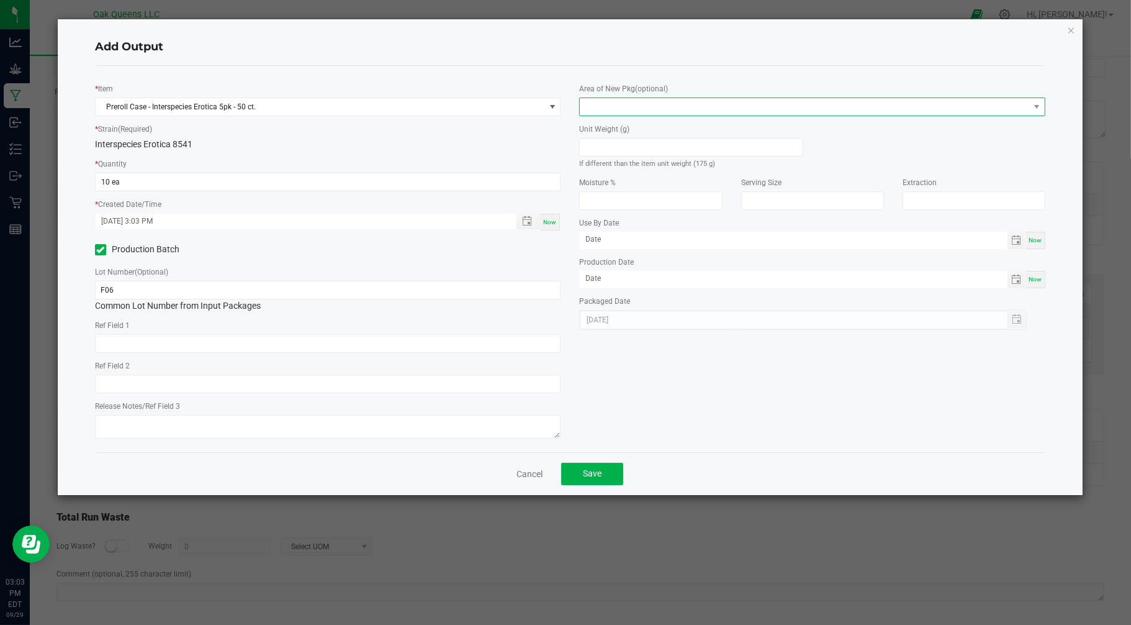
click at [1037, 101] on span at bounding box center [1037, 106] width 16 height 17
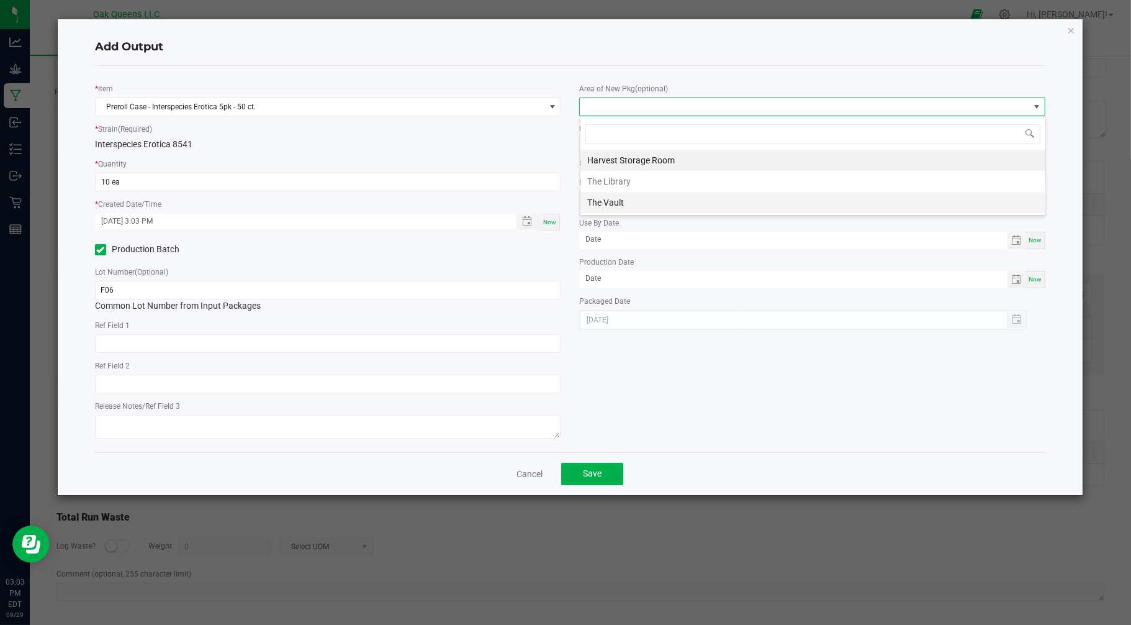
click at [621, 201] on li "The Vault" at bounding box center [813, 202] width 465 height 21
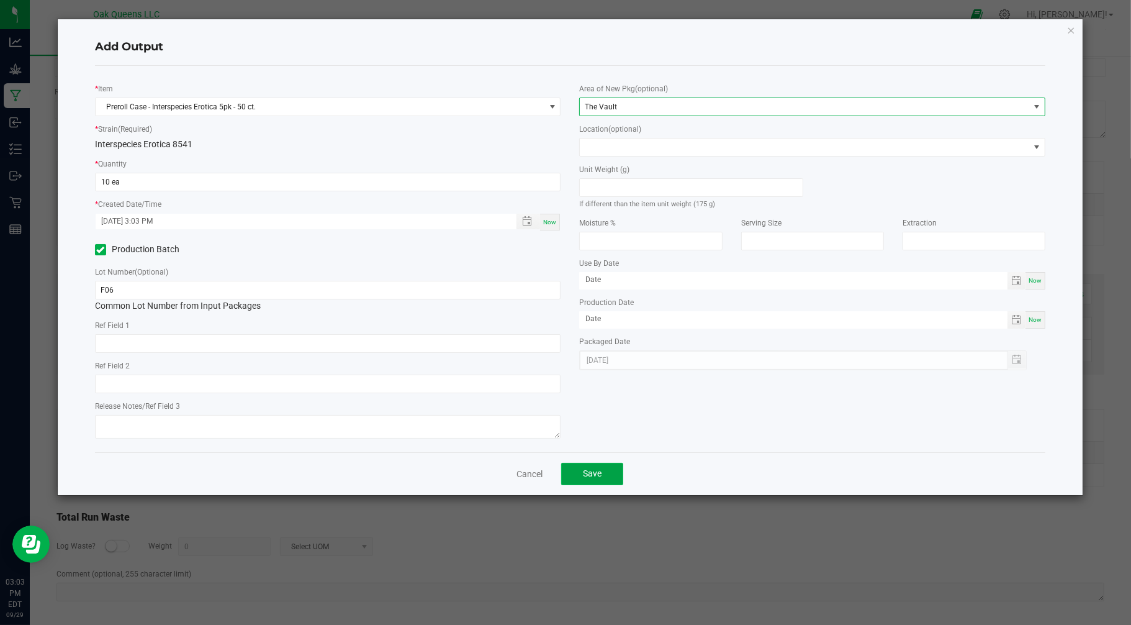
click at [597, 474] on span "Save" at bounding box center [592, 473] width 19 height 10
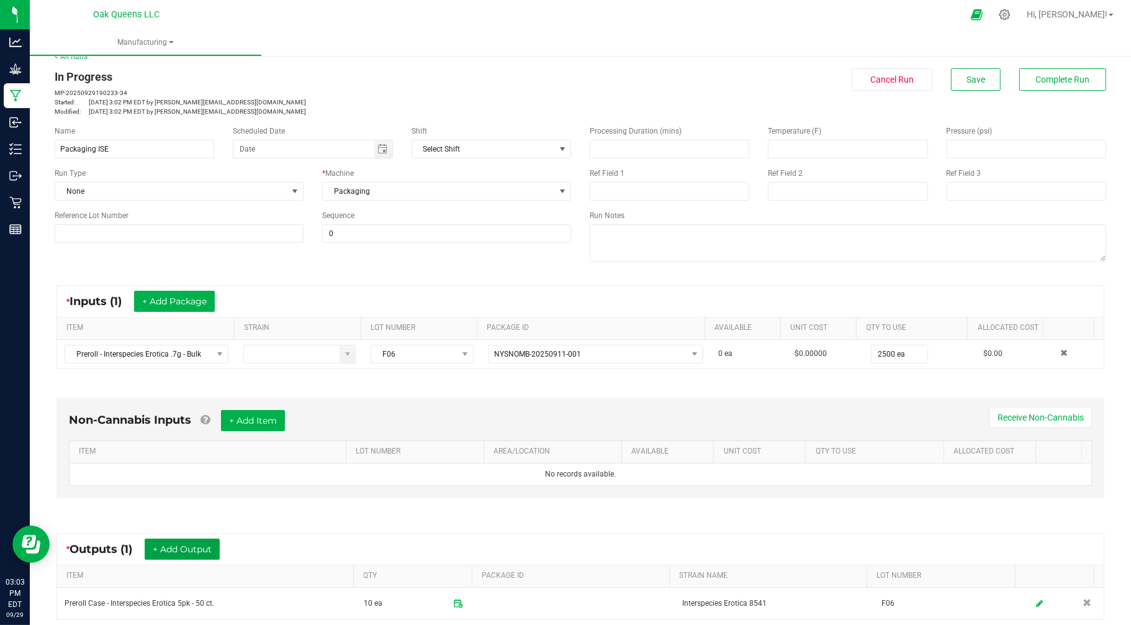
scroll to position [0, 0]
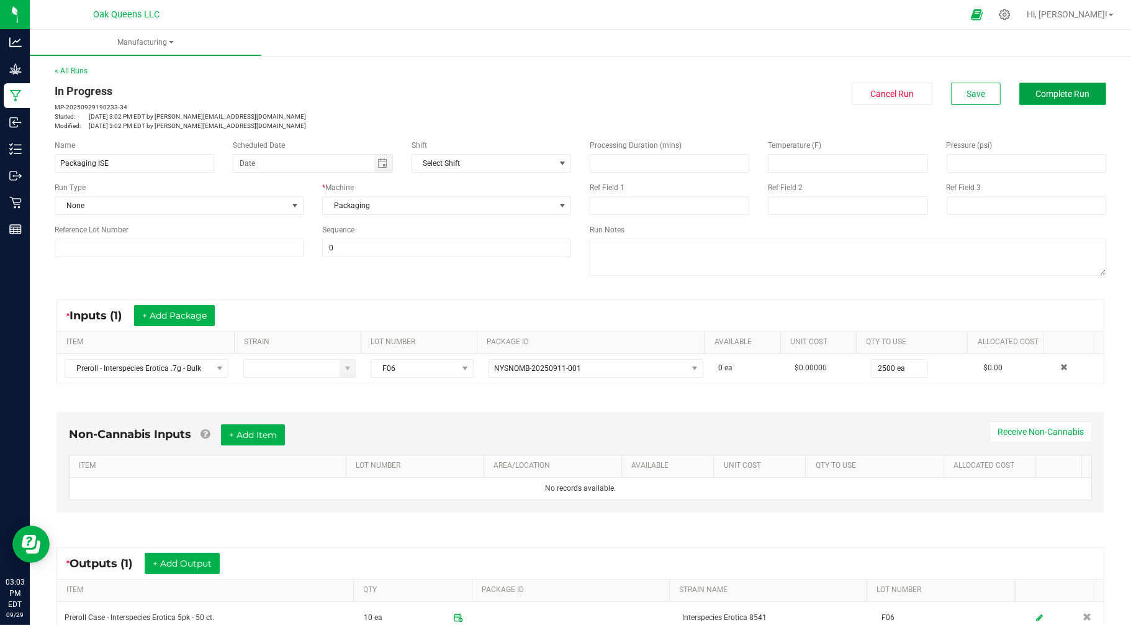
click at [1037, 92] on span "Complete Run" at bounding box center [1063, 94] width 54 height 10
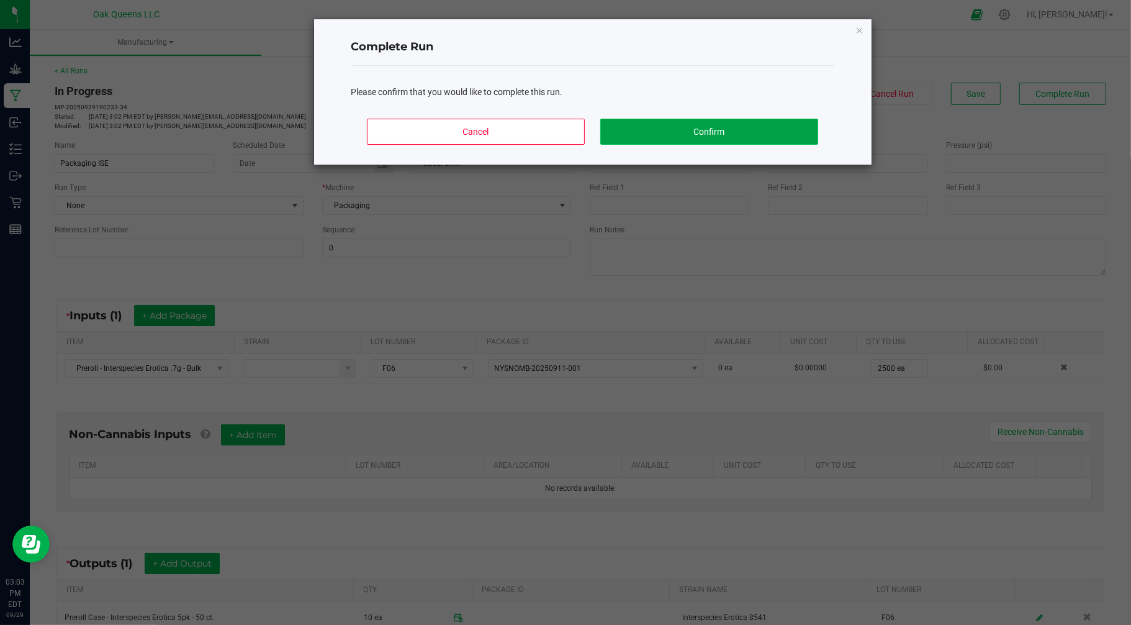
click at [720, 129] on button "Confirm" at bounding box center [708, 132] width 217 height 26
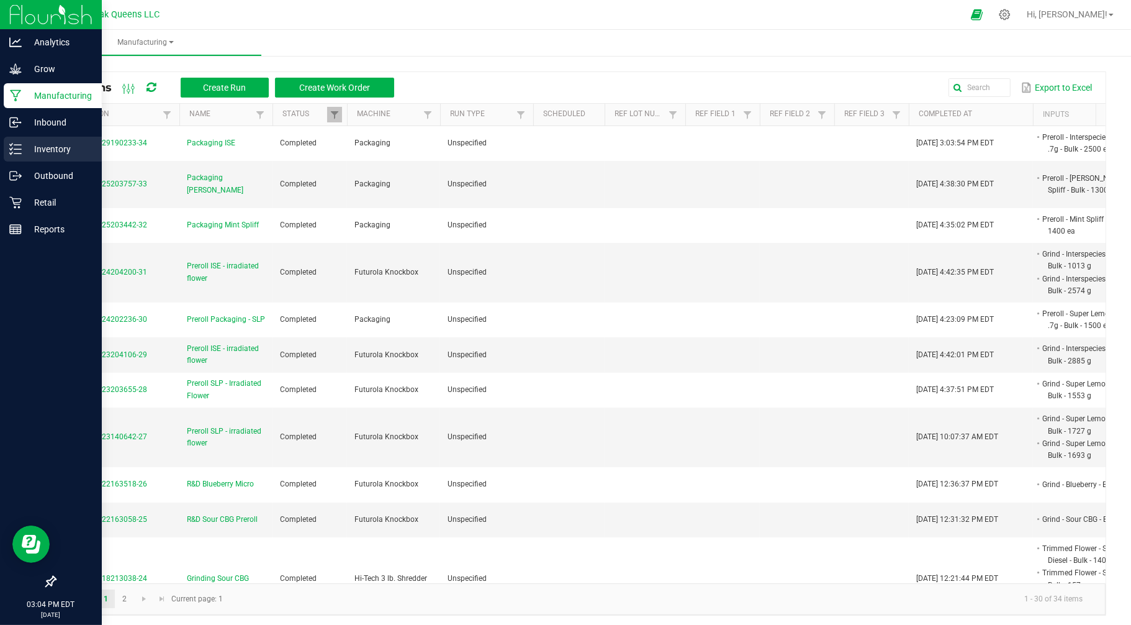
click at [50, 149] on p "Inventory" at bounding box center [59, 149] width 75 height 15
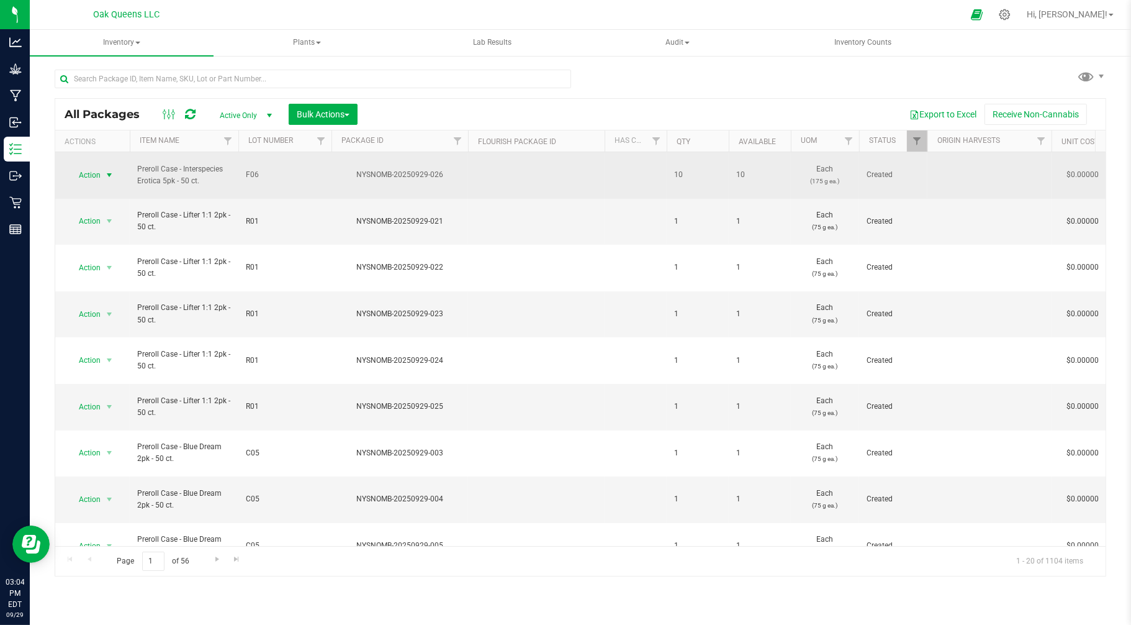
click at [107, 166] on span "select" at bounding box center [110, 174] width 16 height 17
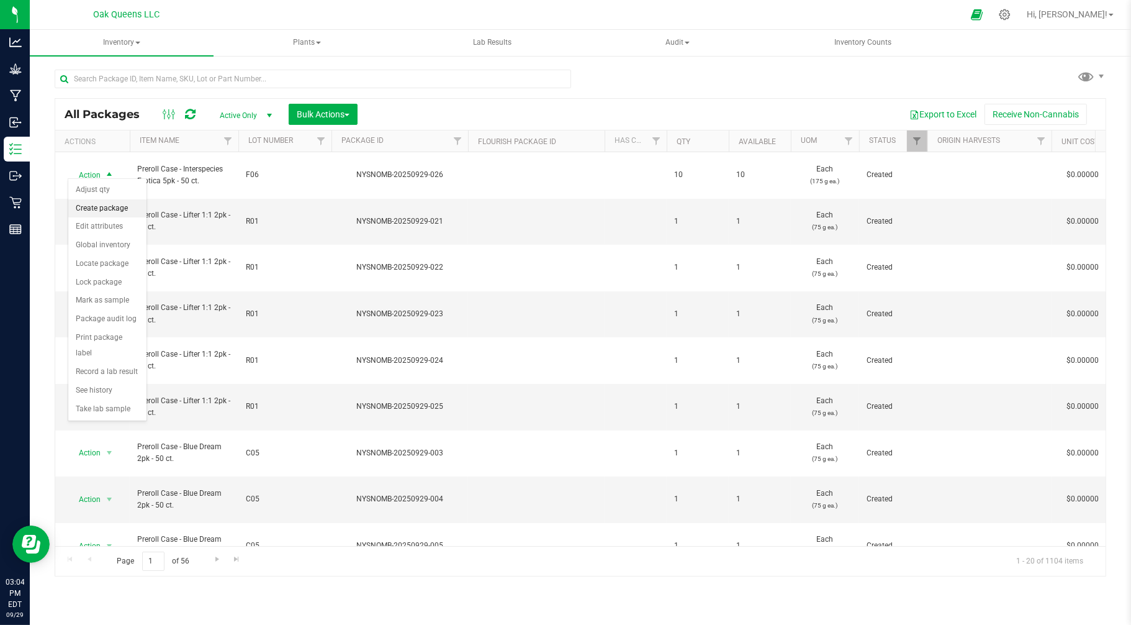
click at [102, 202] on li "Create package" at bounding box center [107, 208] width 78 height 19
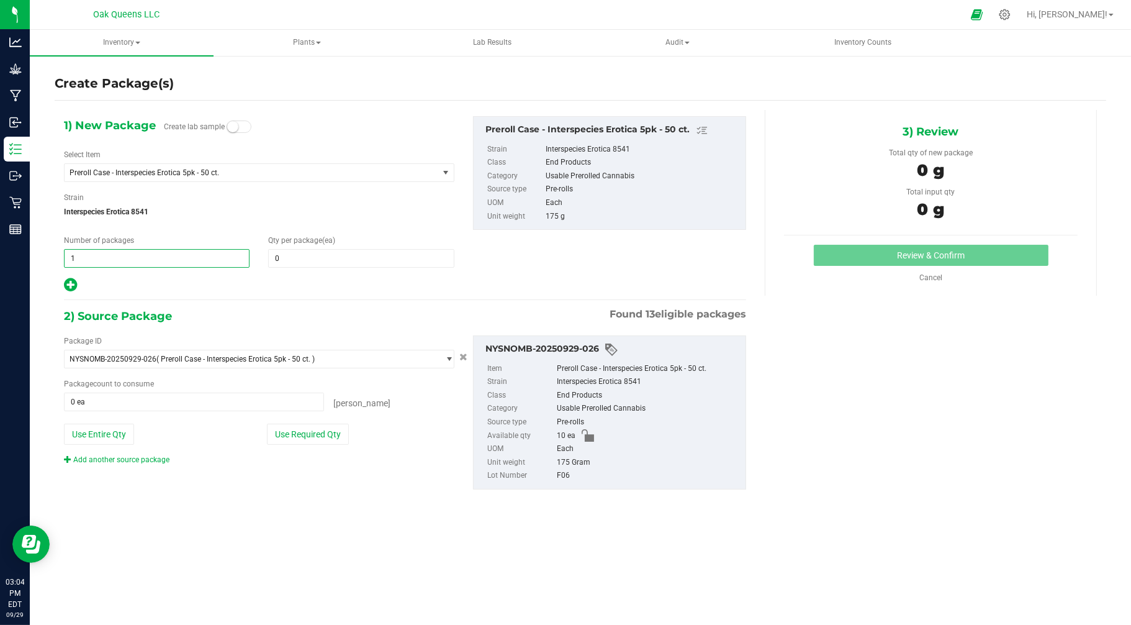
click at [109, 253] on span "1 1" at bounding box center [157, 258] width 186 height 19
type input "10"
click at [335, 249] on span "0 0" at bounding box center [361, 258] width 186 height 19
click at [330, 253] on span at bounding box center [361, 258] width 186 height 19
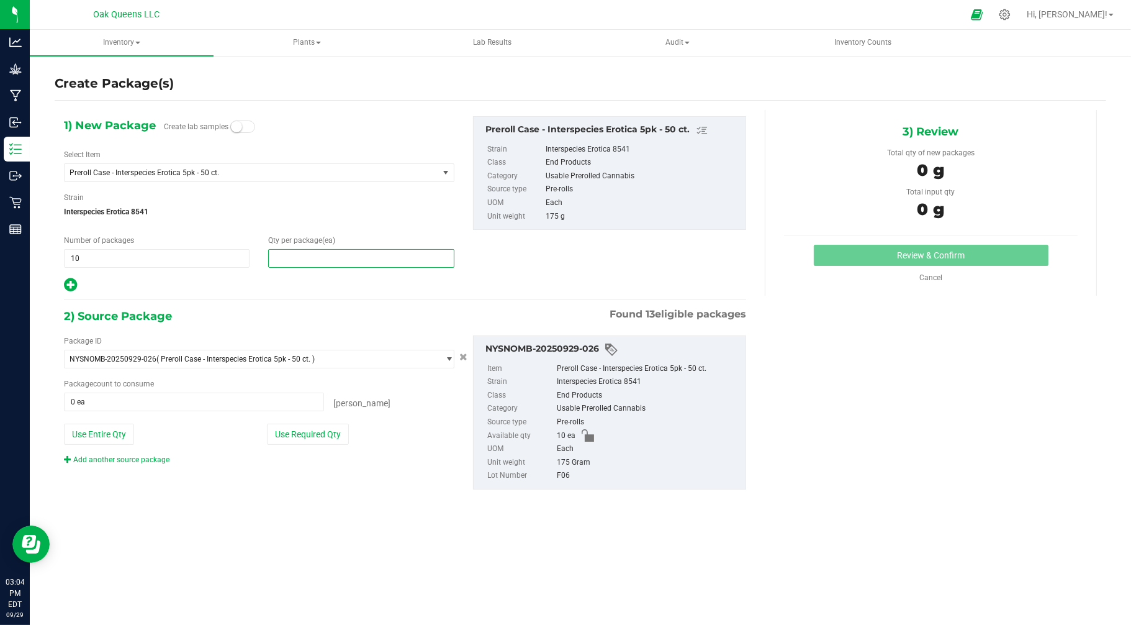
type input "1"
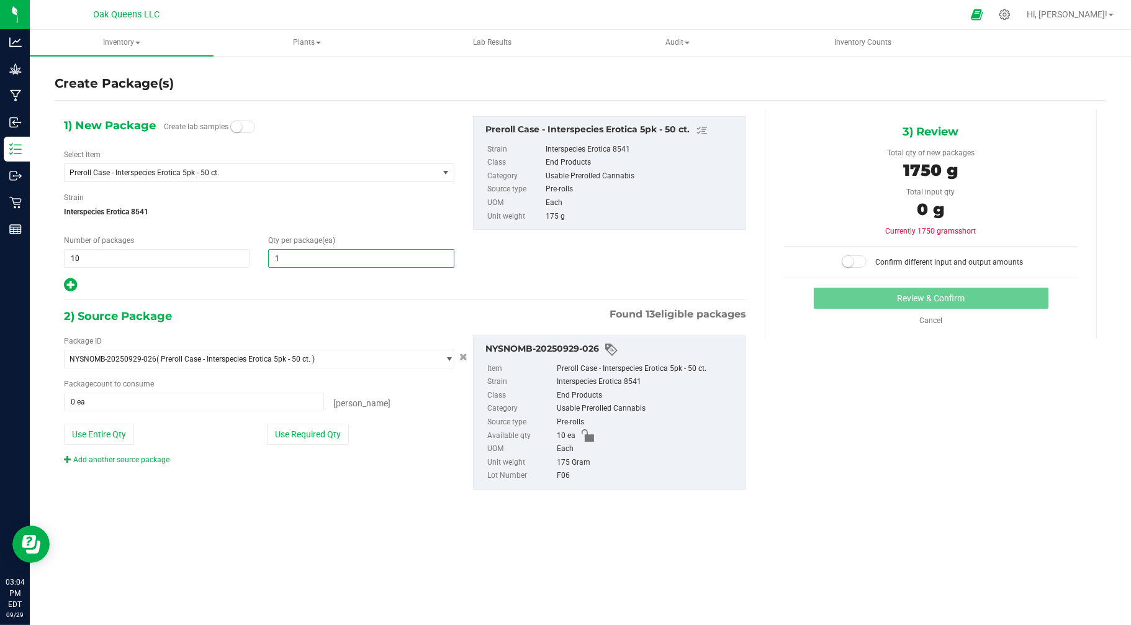
type input "1"
click at [217, 494] on div "Package ID NYSNOMB-20250929-026 ( Preroll Case - Interspecies Erotica 5pk - 50 …" at bounding box center [405, 412] width 701 height 174
click at [86, 430] on button "Use Entire Qty" at bounding box center [99, 433] width 70 height 21
type input "10 ea"
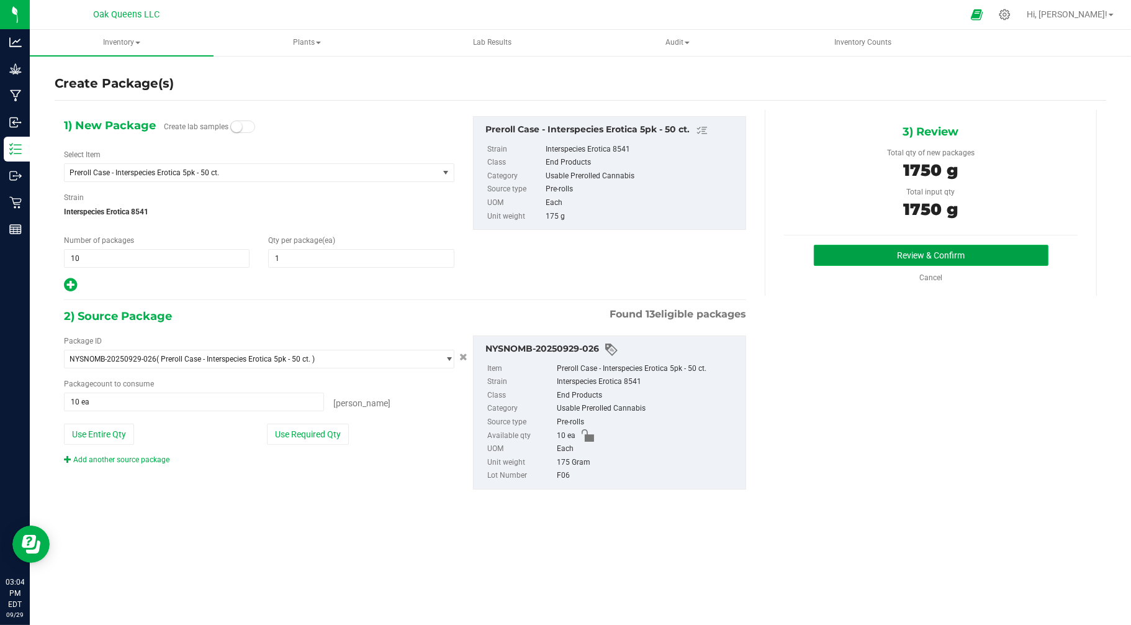
click at [921, 253] on button "Review & Confirm" at bounding box center [931, 255] width 235 height 21
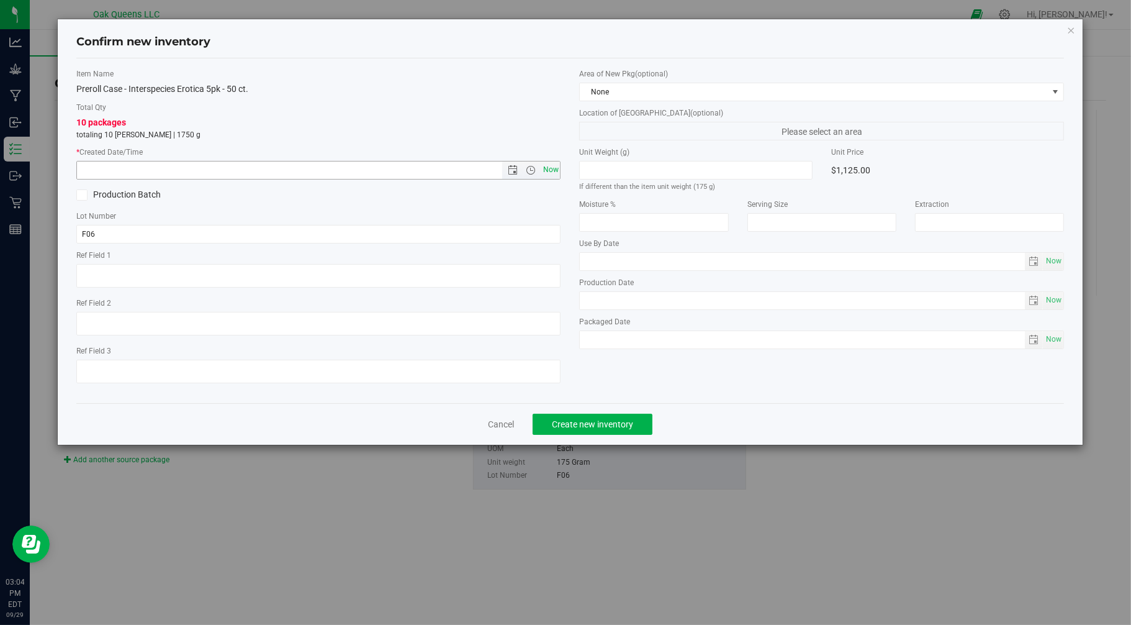
click at [551, 168] on span "Now" at bounding box center [550, 170] width 21 height 18
type input "[DATE] 3:04 PM"
click at [727, 102] on div "Area of New Pkg (optional) None Location of [GEOGRAPHIC_DATA] (optional) Please…" at bounding box center [822, 211] width 504 height 287
click at [725, 98] on span "None" at bounding box center [814, 91] width 468 height 17
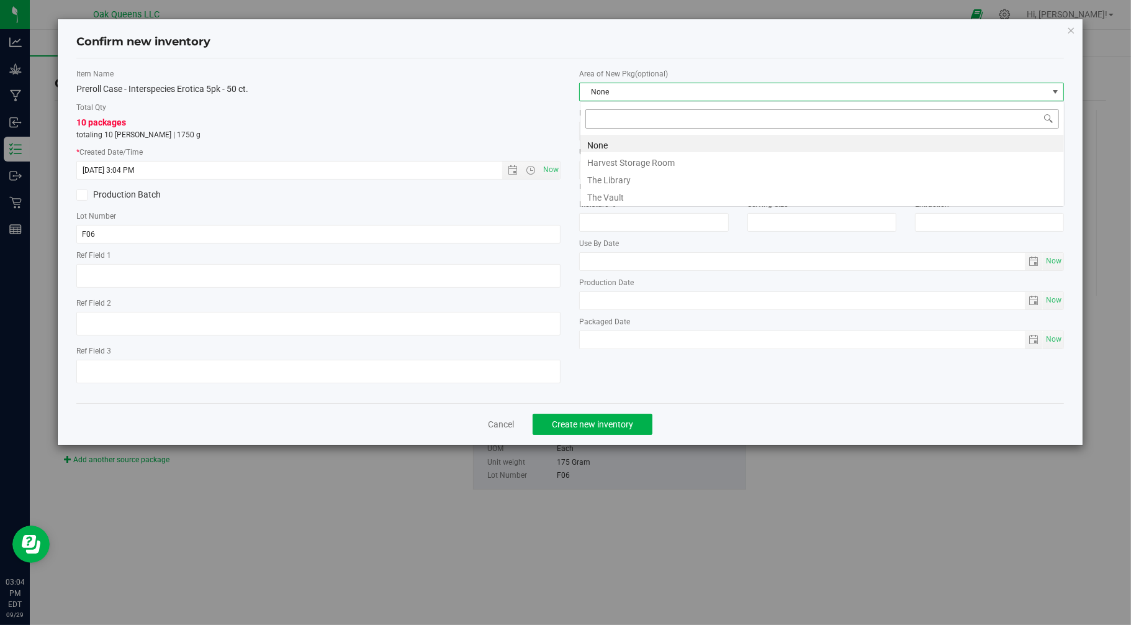
scroll to position [19, 484]
click at [624, 196] on li "The Vault" at bounding box center [823, 195] width 484 height 17
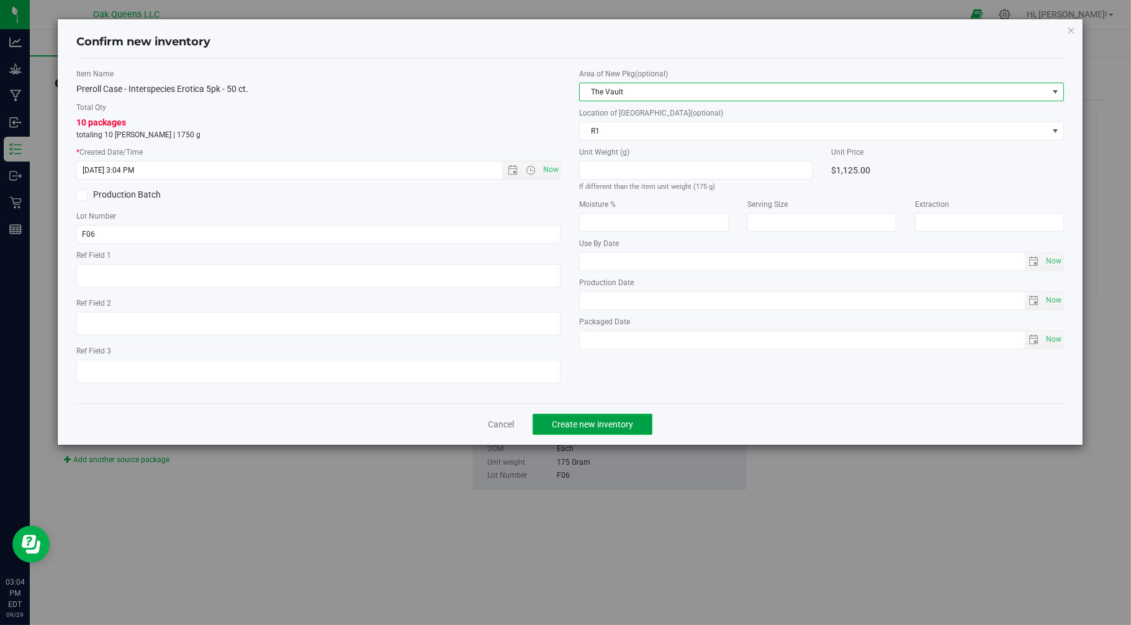
click at [586, 428] on span "Create new inventory" at bounding box center [592, 424] width 81 height 10
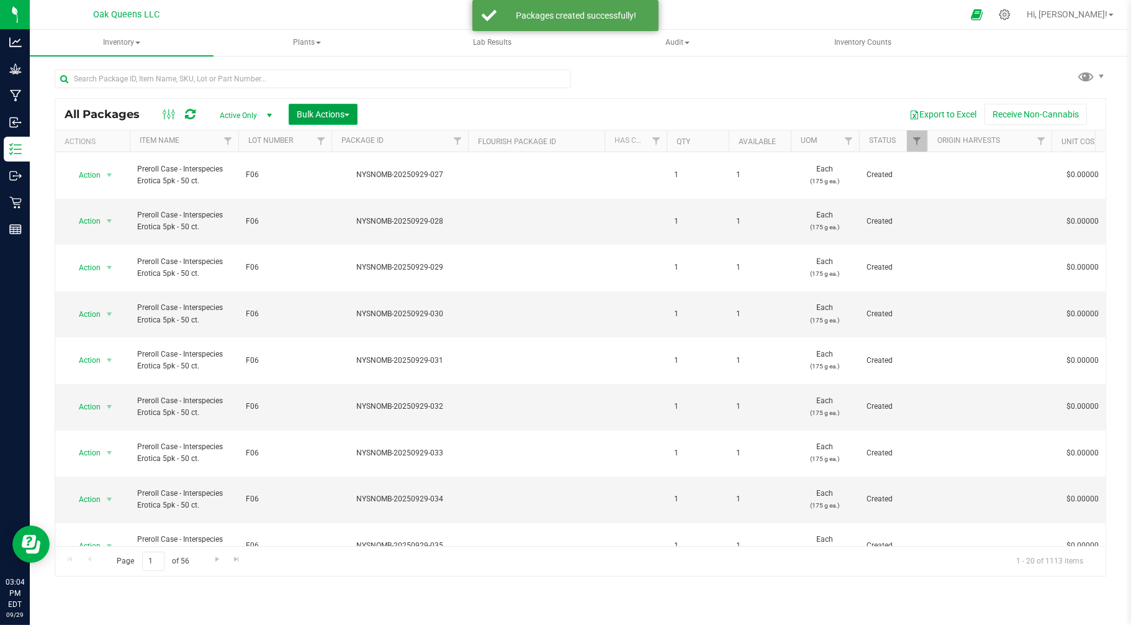
click at [327, 109] on span "Bulk Actions" at bounding box center [323, 114] width 53 height 10
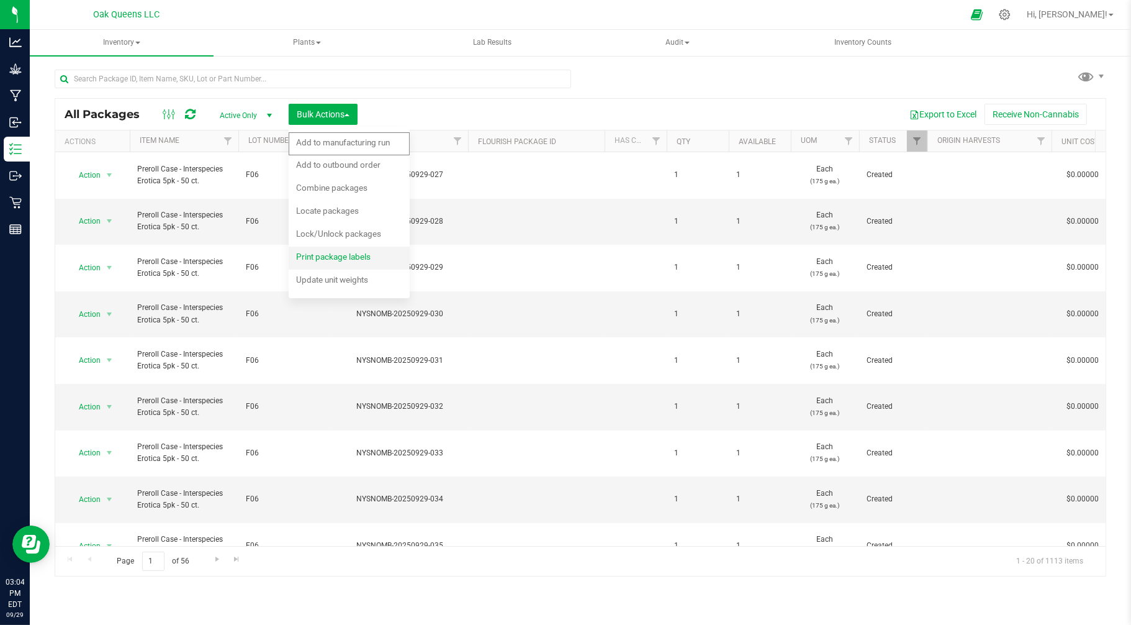
click at [317, 257] on span "Print package labels" at bounding box center [333, 256] width 75 height 10
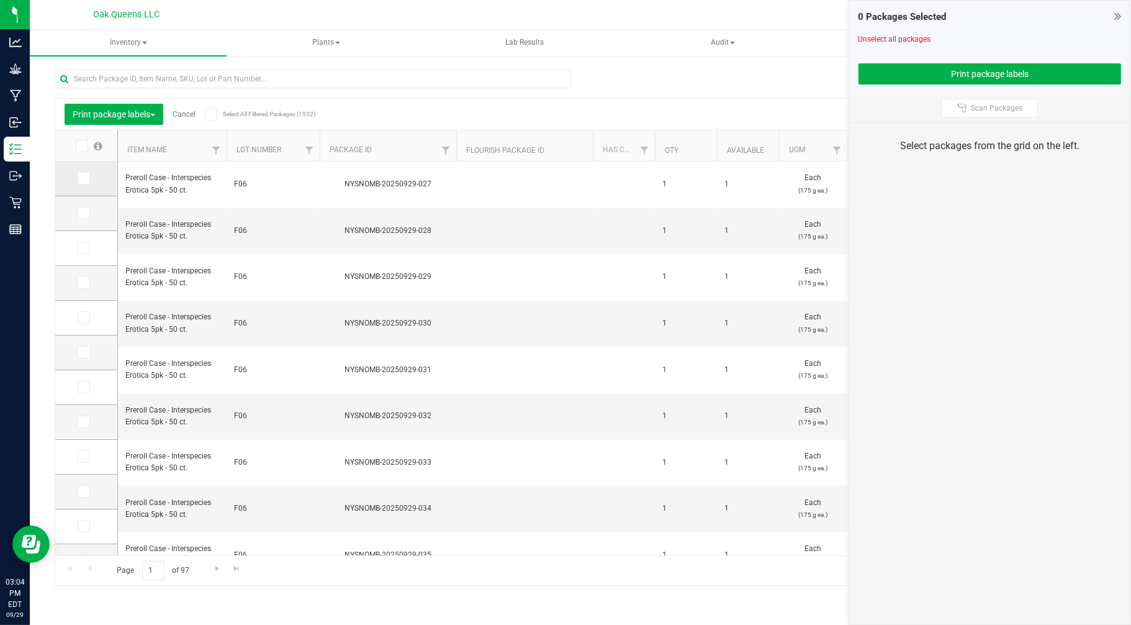
click at [83, 178] on icon at bounding box center [83, 178] width 8 height 0
click at [0, 0] on input "checkbox" at bounding box center [0, 0] width 0 height 0
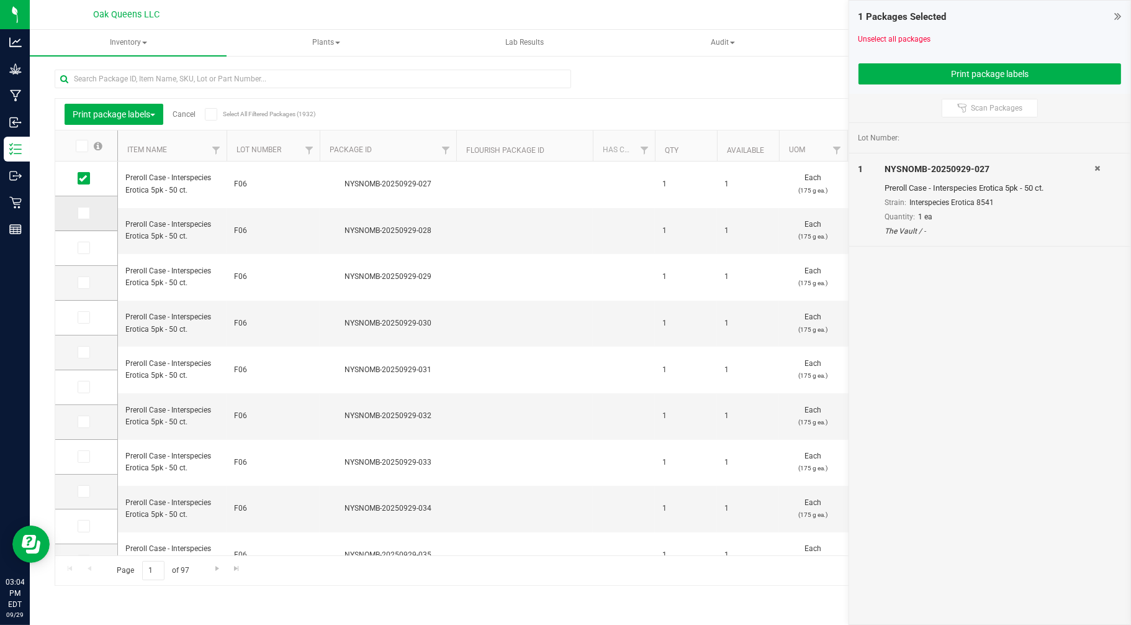
click at [84, 213] on icon at bounding box center [83, 213] width 8 height 0
click at [0, 0] on input "checkbox" at bounding box center [0, 0] width 0 height 0
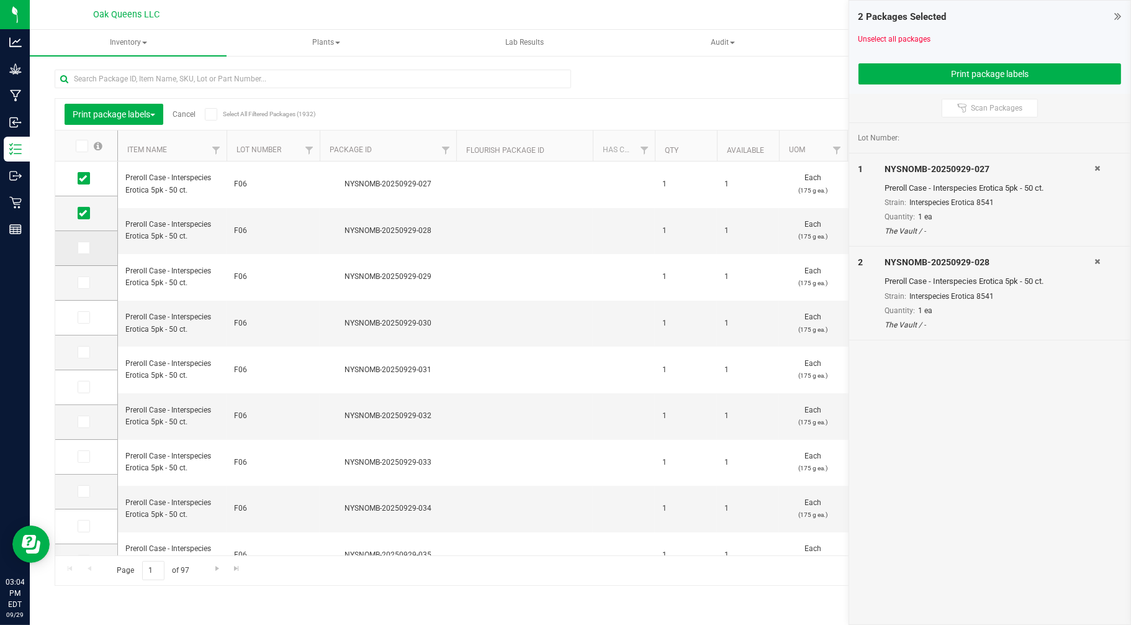
click at [84, 248] on icon at bounding box center [83, 248] width 8 height 0
click at [0, 0] on input "checkbox" at bounding box center [0, 0] width 0 height 0
click at [85, 282] on icon at bounding box center [83, 282] width 8 height 0
click at [0, 0] on input "checkbox" at bounding box center [0, 0] width 0 height 0
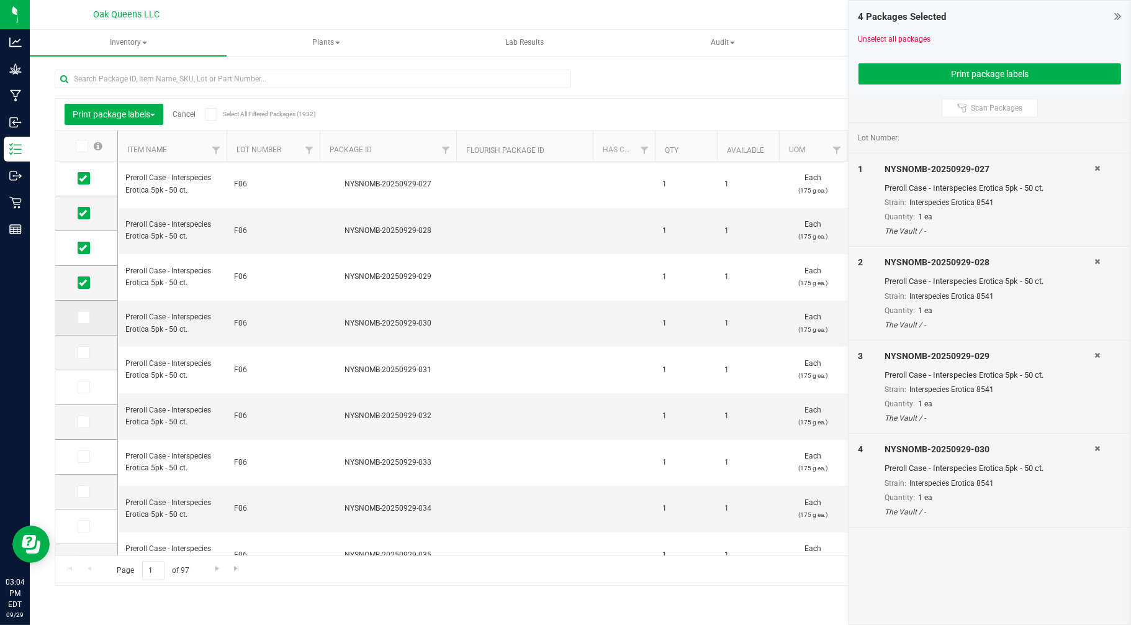
click at [81, 321] on span at bounding box center [84, 317] width 12 height 12
click at [0, 0] on input "checkbox" at bounding box center [0, 0] width 0 height 0
click at [82, 352] on icon at bounding box center [83, 352] width 8 height 0
click at [0, 0] on input "checkbox" at bounding box center [0, 0] width 0 height 0
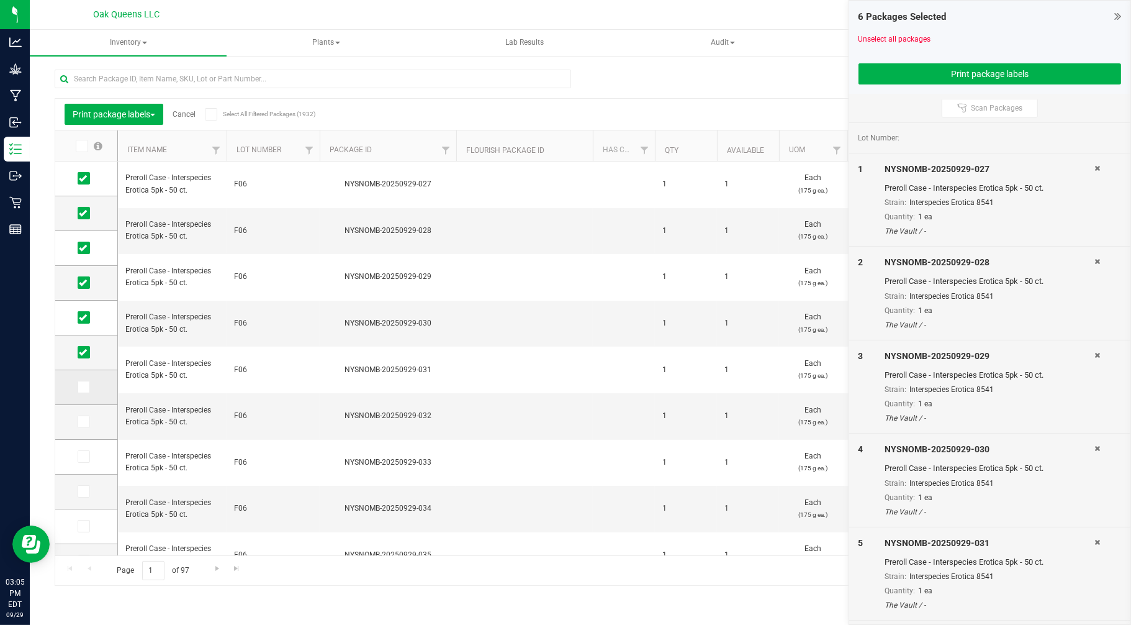
click at [78, 392] on label at bounding box center [87, 387] width 18 height 12
click at [0, 0] on input "checkbox" at bounding box center [0, 0] width 0 height 0
click at [81, 426] on span at bounding box center [84, 421] width 12 height 12
click at [0, 0] on input "checkbox" at bounding box center [0, 0] width 0 height 0
click at [79, 456] on icon at bounding box center [83, 456] width 8 height 0
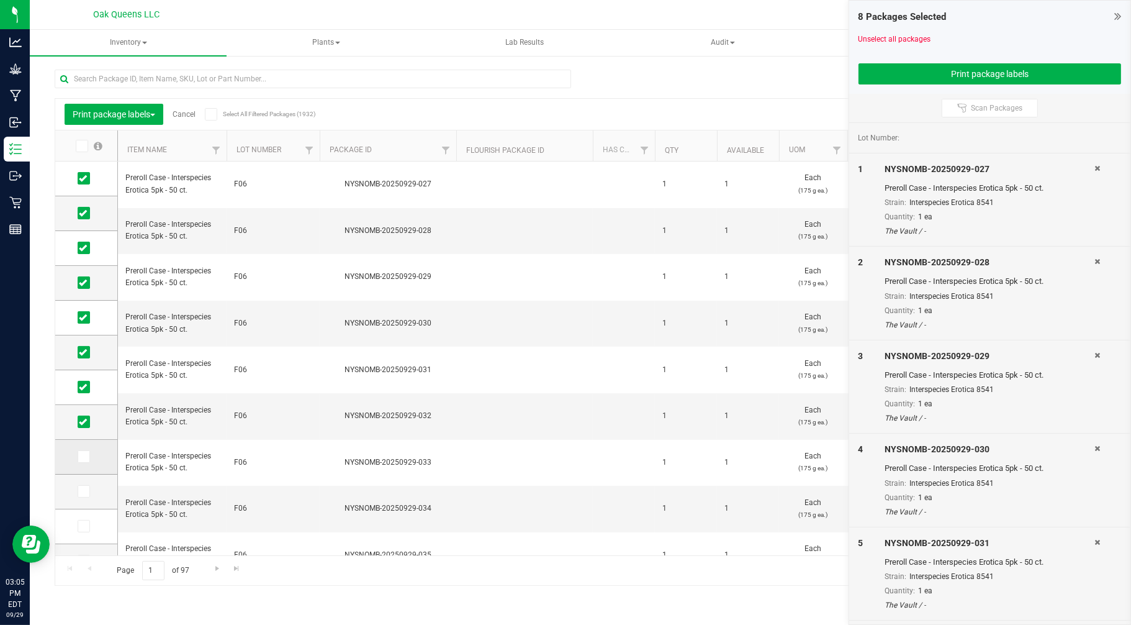
click at [0, 0] on input "checkbox" at bounding box center [0, 0] width 0 height 0
click at [79, 491] on icon at bounding box center [83, 491] width 8 height 0
click at [0, 0] on input "checkbox" at bounding box center [0, 0] width 0 height 0
click at [982, 75] on button "Print package labels" at bounding box center [990, 73] width 263 height 21
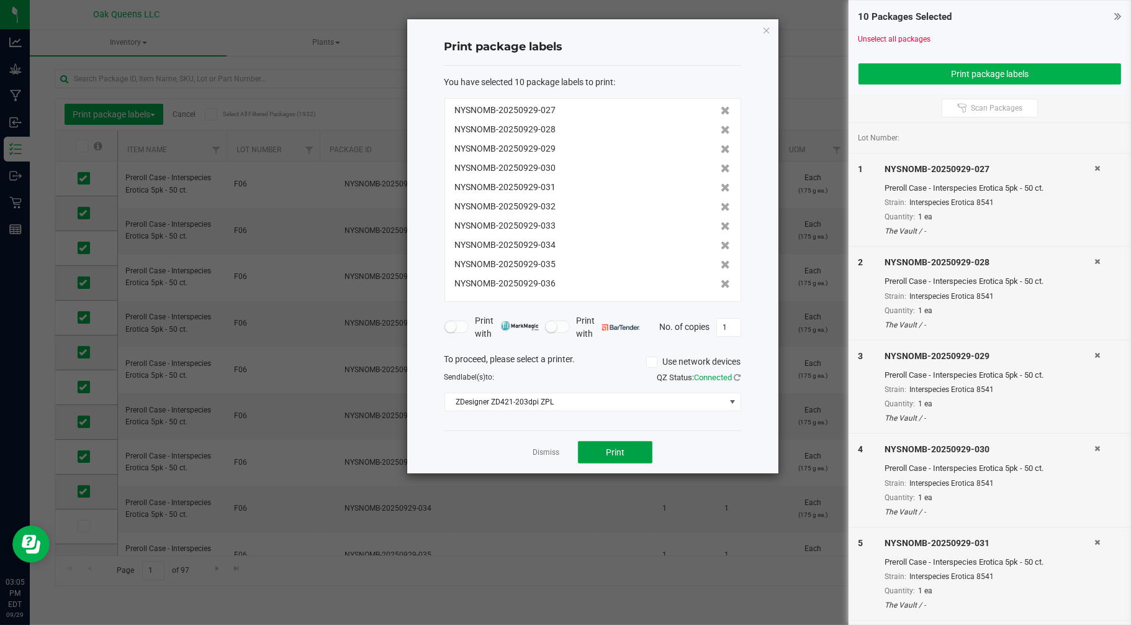
click at [610, 451] on span "Print" at bounding box center [615, 452] width 19 height 10
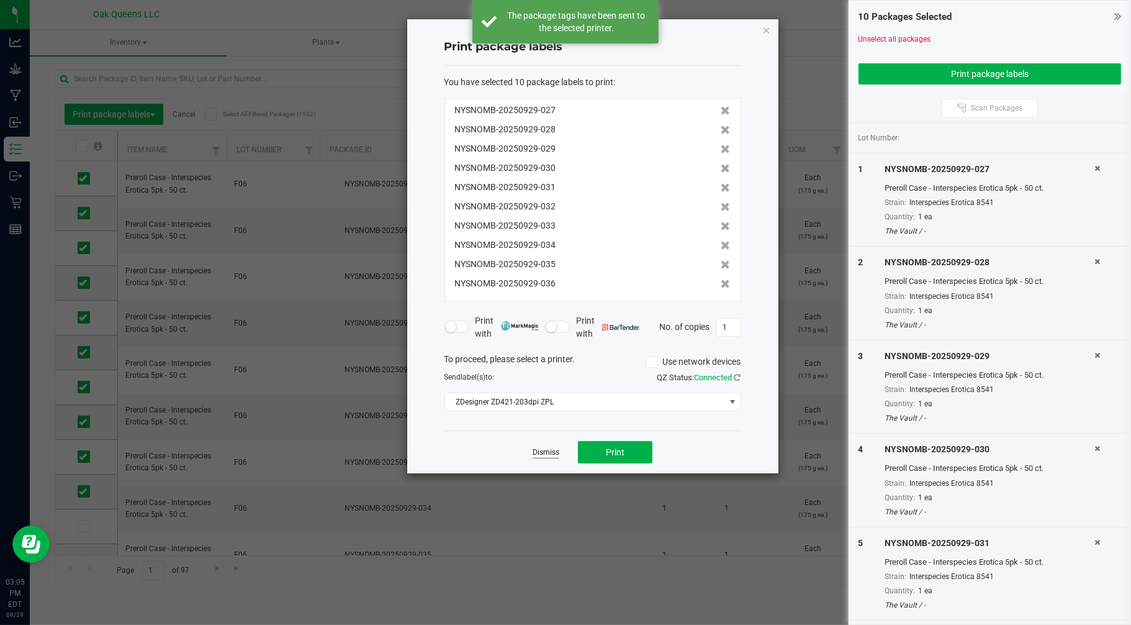
click at [543, 455] on link "Dismiss" at bounding box center [546, 452] width 27 height 11
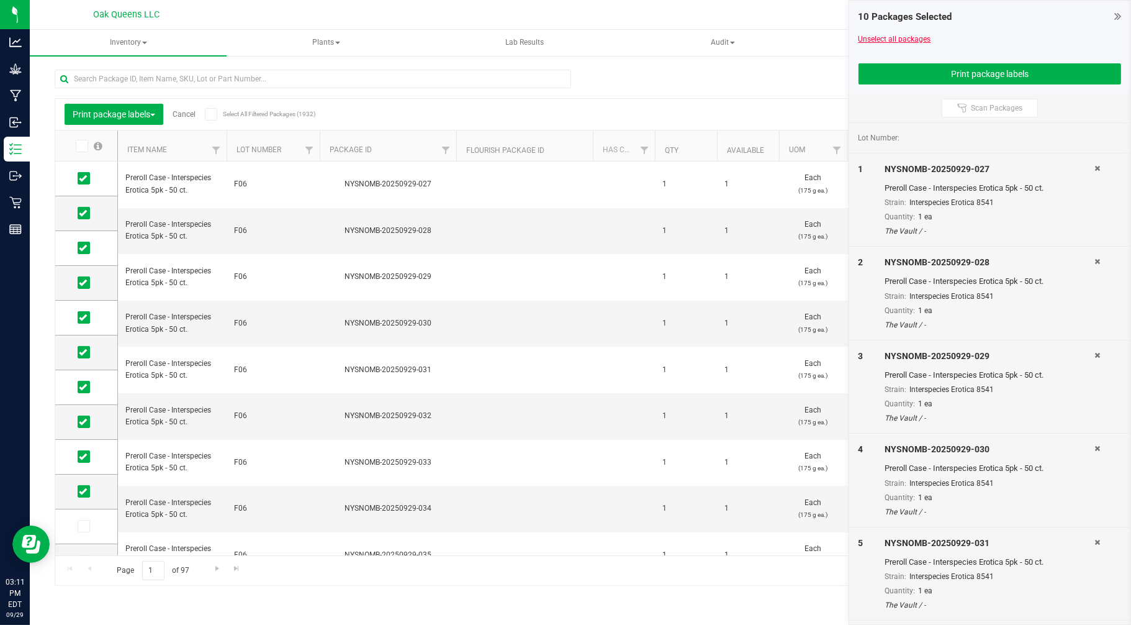
click at [910, 35] on link "Unselect all packages" at bounding box center [895, 39] width 73 height 9
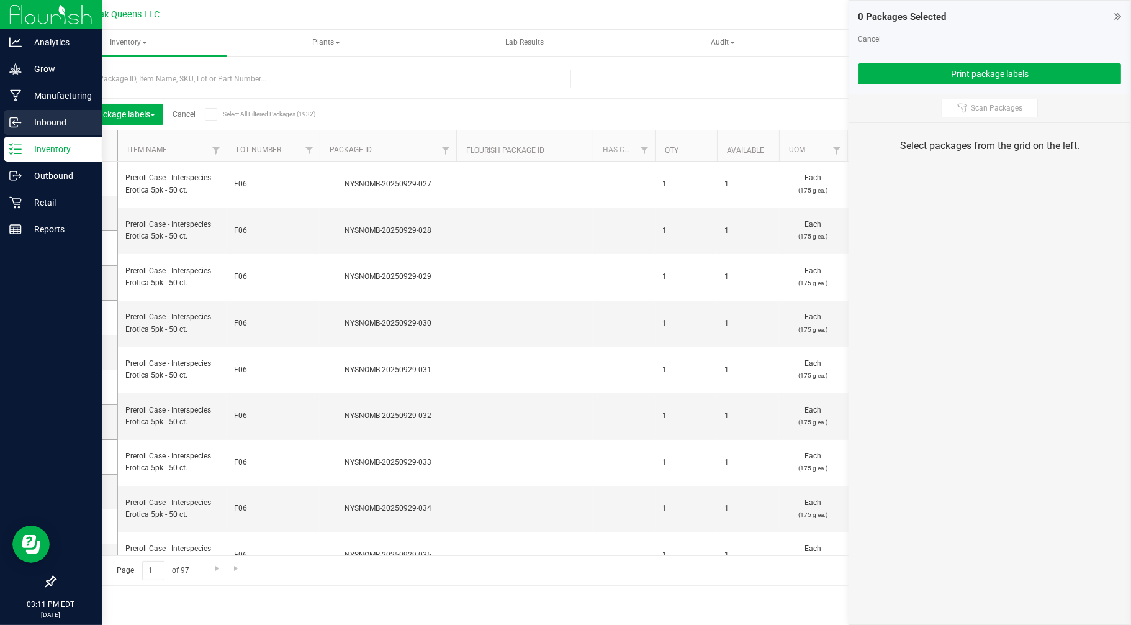
click at [42, 117] on p "Inbound" at bounding box center [59, 122] width 75 height 15
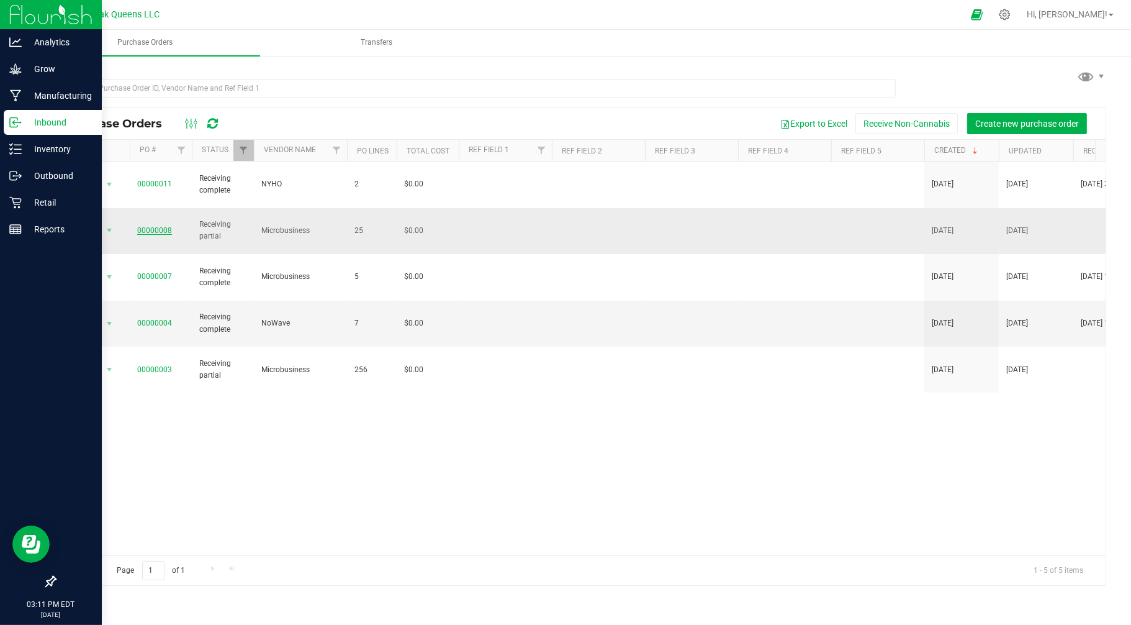
click at [153, 226] on link "00000008" at bounding box center [154, 230] width 35 height 9
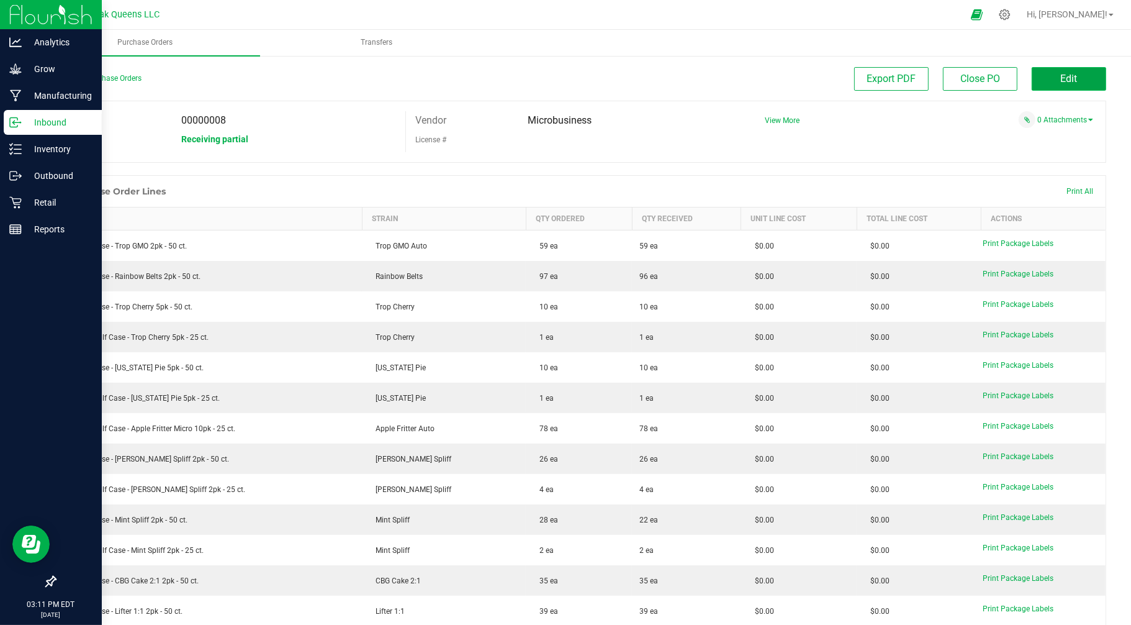
click at [1042, 71] on button "Edit" at bounding box center [1069, 79] width 75 height 24
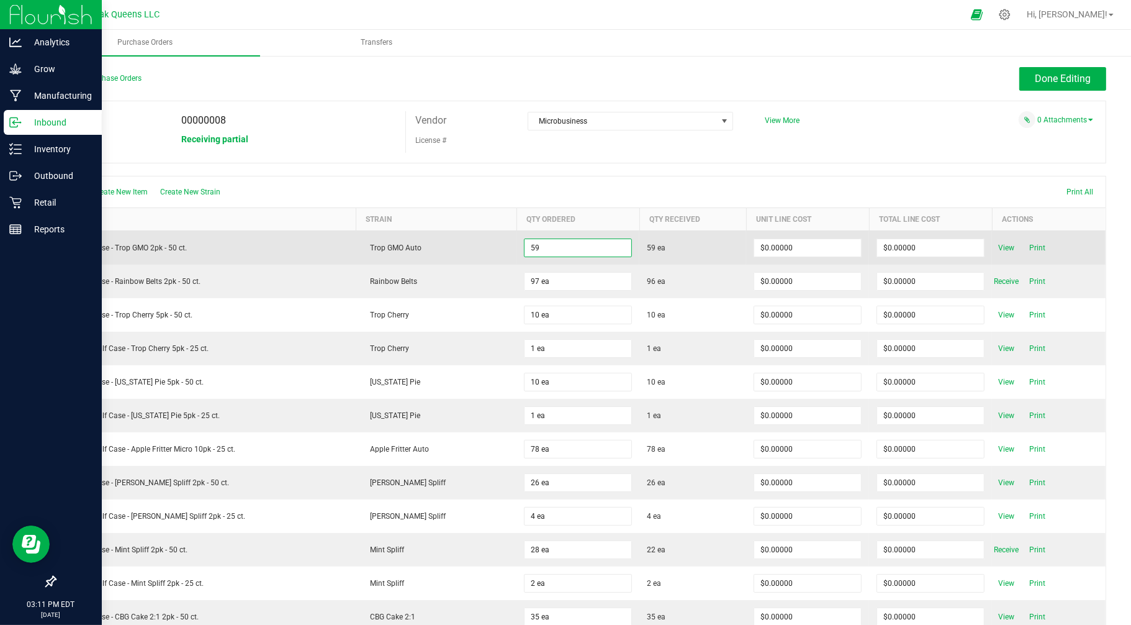
click at [530, 249] on input "59" at bounding box center [578, 247] width 107 height 17
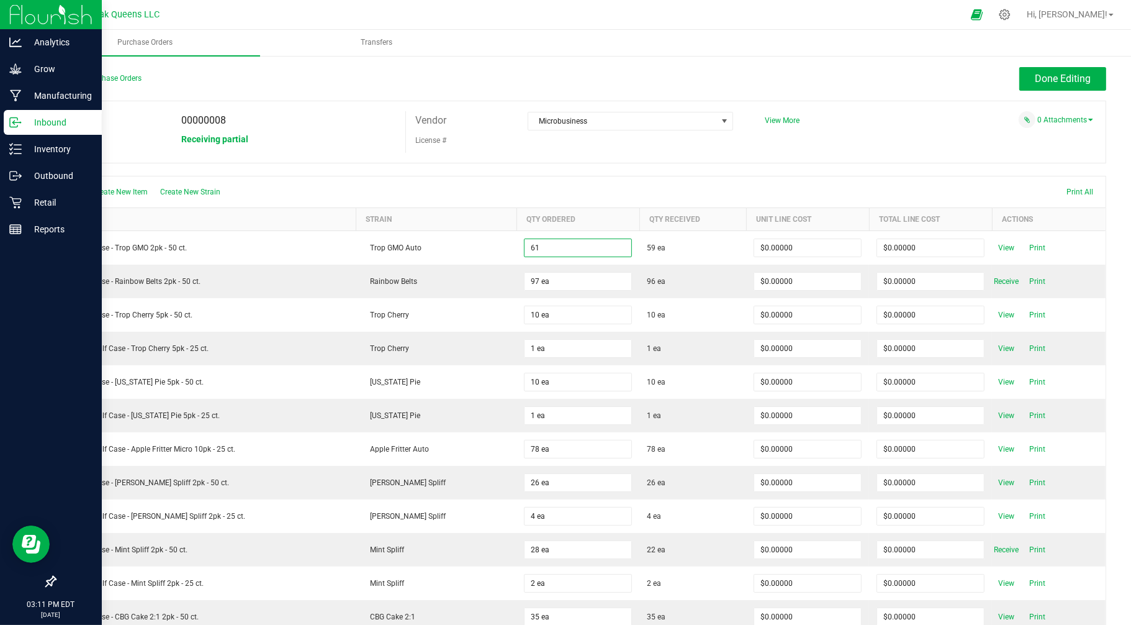
type input "61 ea"
click at [592, 189] on div "Create New Item Create New Strain Print All" at bounding box center [580, 191] width 1051 height 31
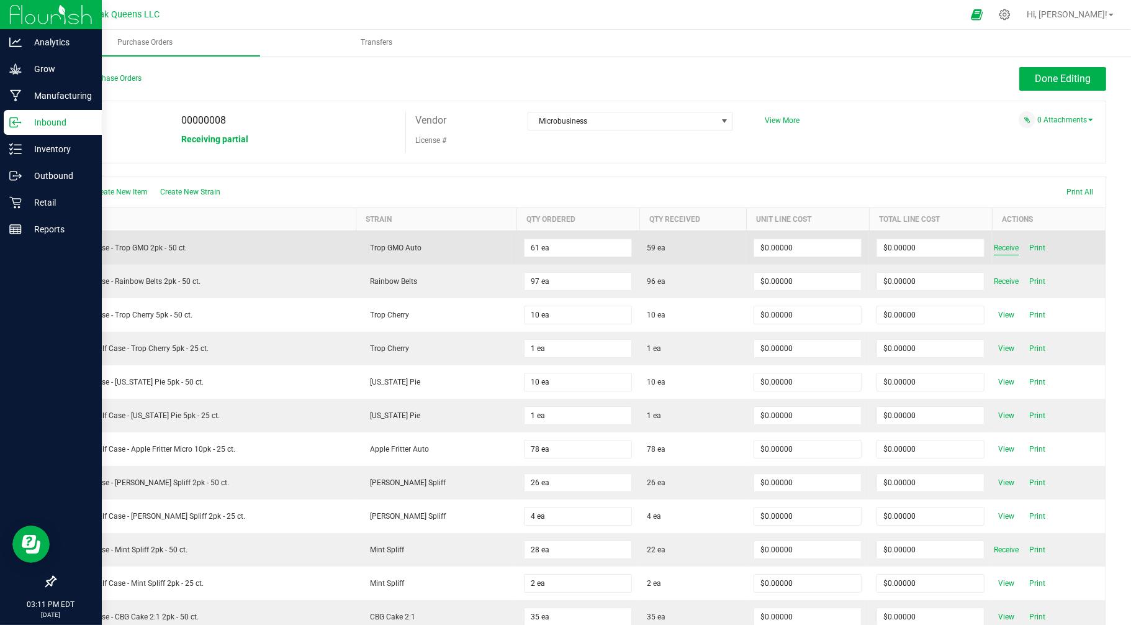
click at [995, 245] on span "Receive" at bounding box center [1006, 247] width 25 height 15
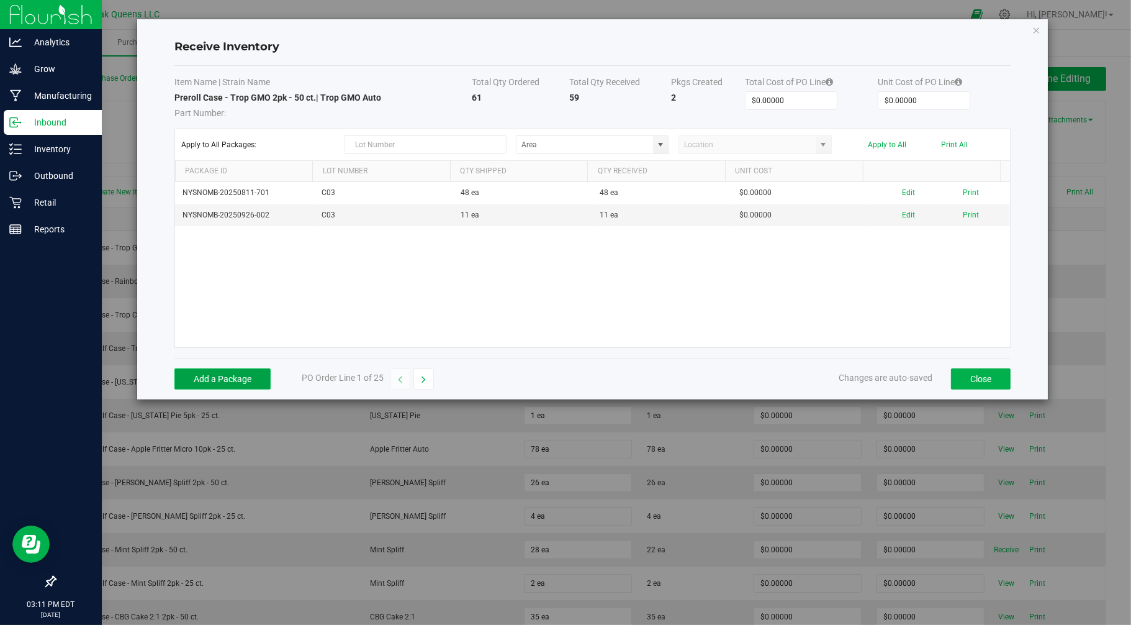
click at [233, 383] on button "Add a Package" at bounding box center [222, 378] width 96 height 21
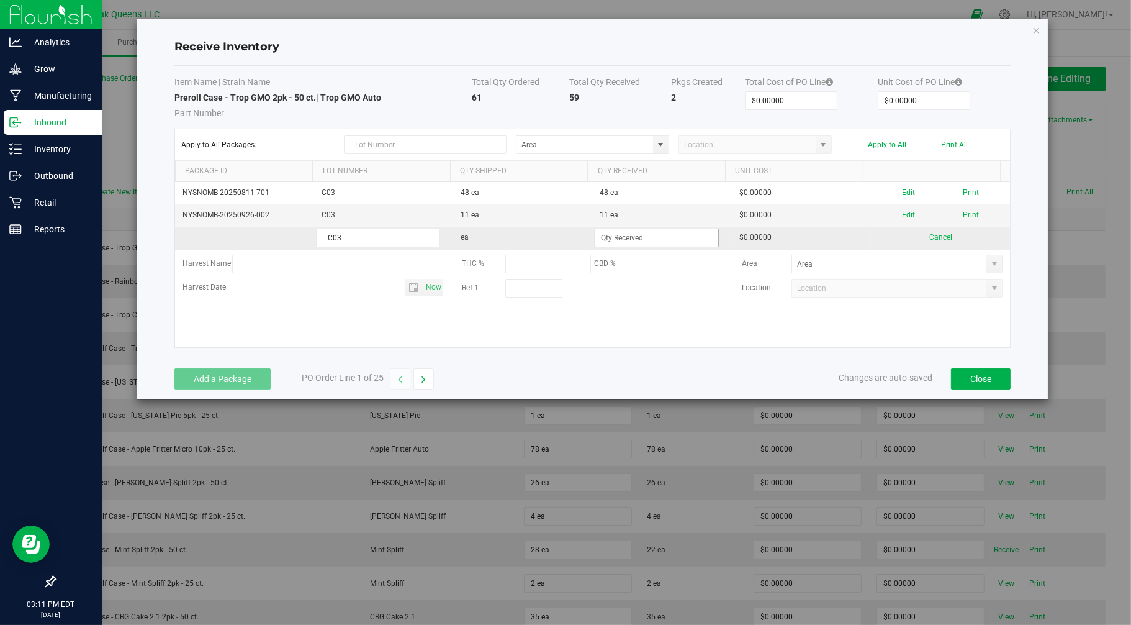
type input "C03"
click at [643, 243] on input at bounding box center [656, 237] width 123 height 17
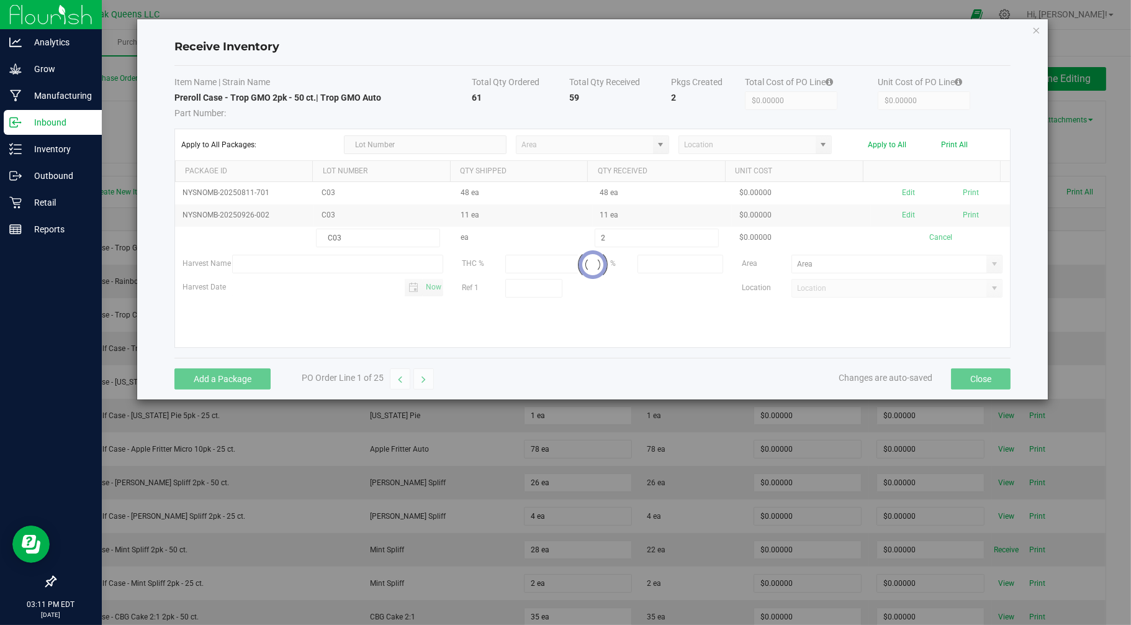
type input "2 ea"
click at [768, 382] on div "Add a Package PO Order Line 1 of 25 Changes are auto-saved Close" at bounding box center [592, 379] width 837 height 42
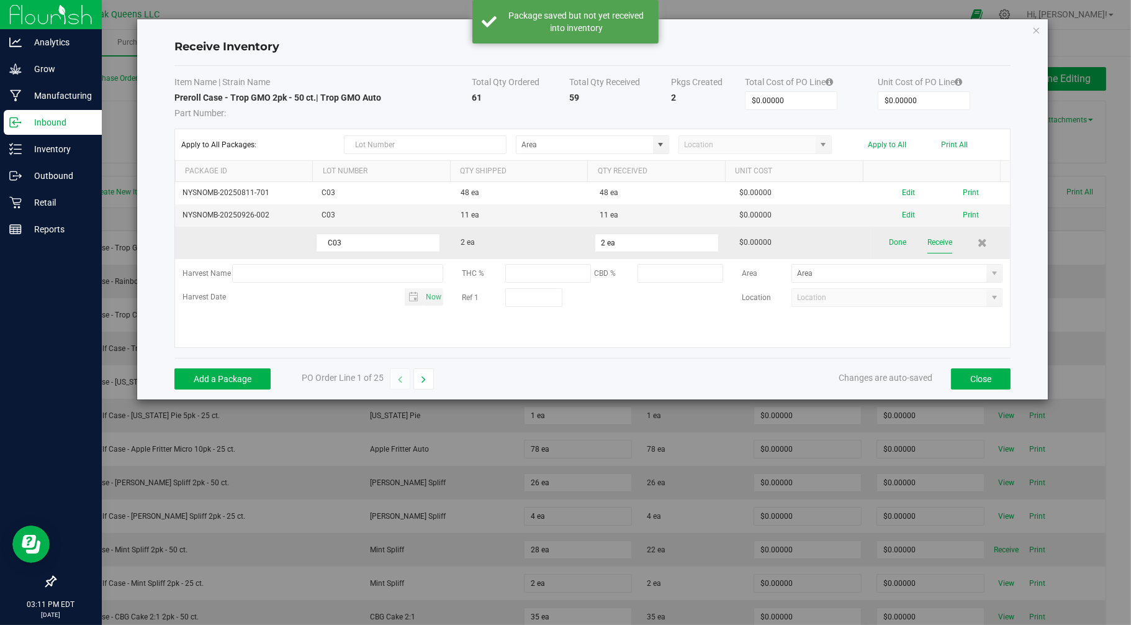
click at [928, 241] on button "Receive" at bounding box center [940, 243] width 25 height 22
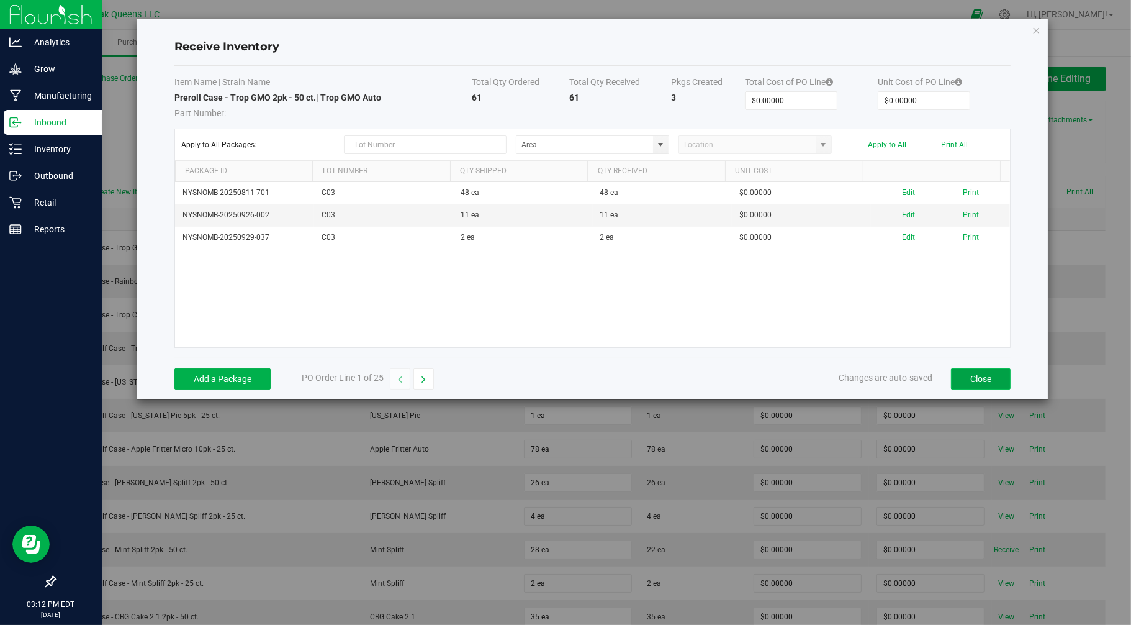
click at [992, 382] on button "Close" at bounding box center [981, 378] width 60 height 21
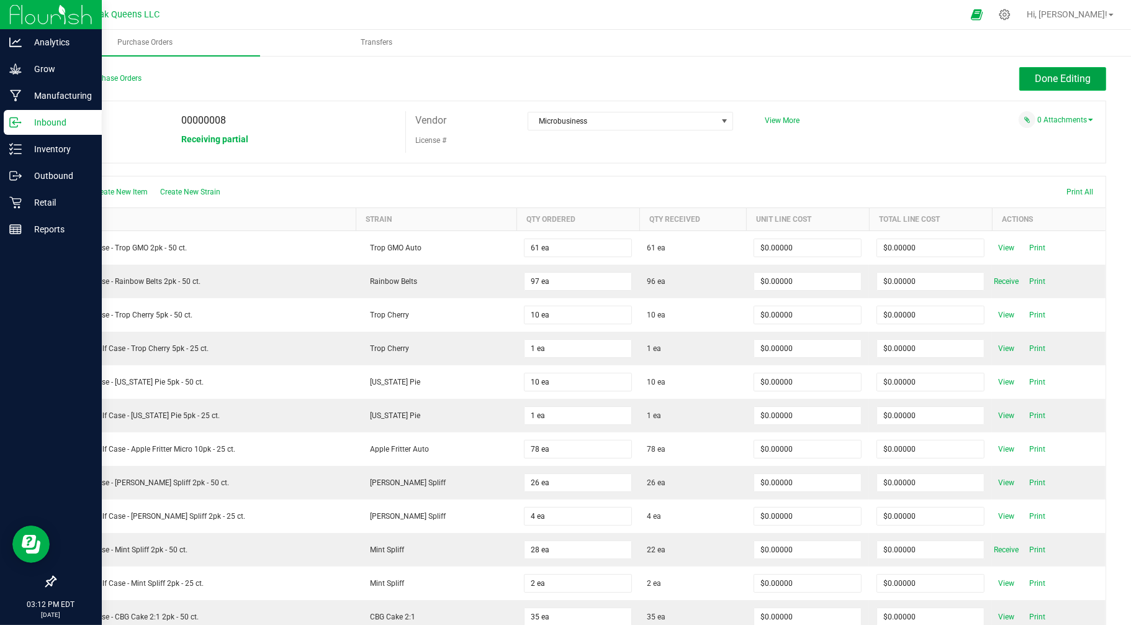
click at [1035, 73] on span "Done Editing" at bounding box center [1063, 79] width 56 height 12
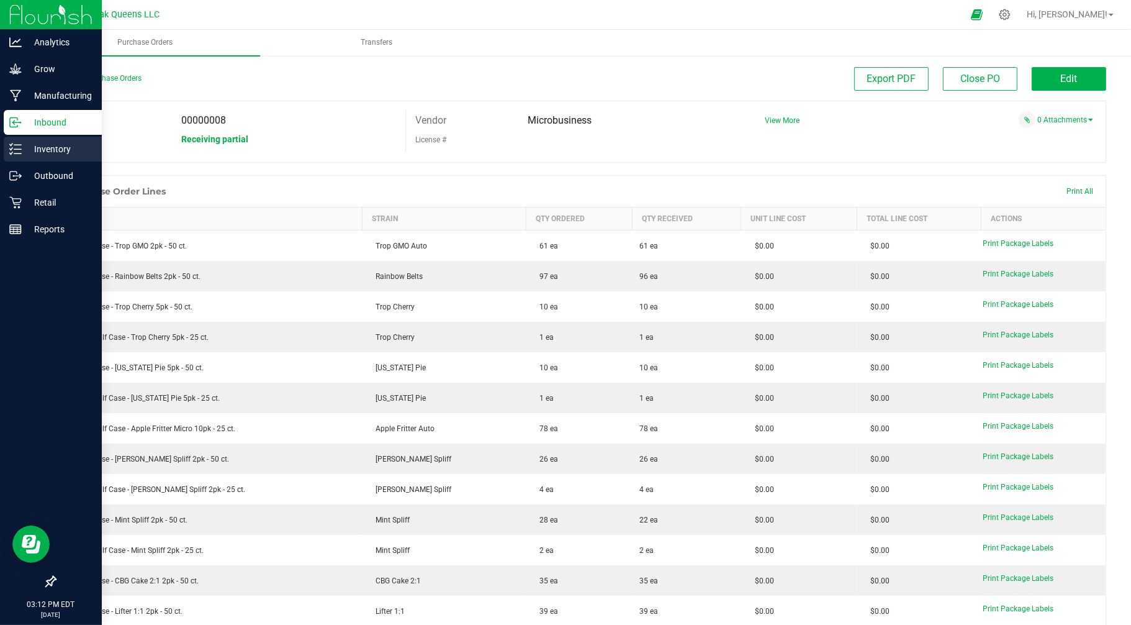
click at [56, 149] on p "Inventory" at bounding box center [59, 149] width 75 height 15
